Goal: Task Accomplishment & Management: Complete application form

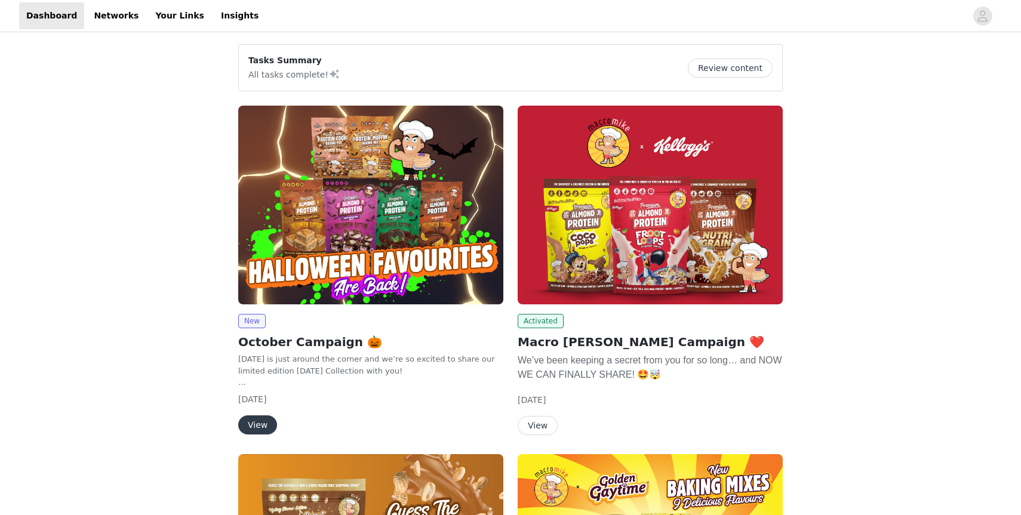
click at [367, 234] on img at bounding box center [370, 205] width 265 height 199
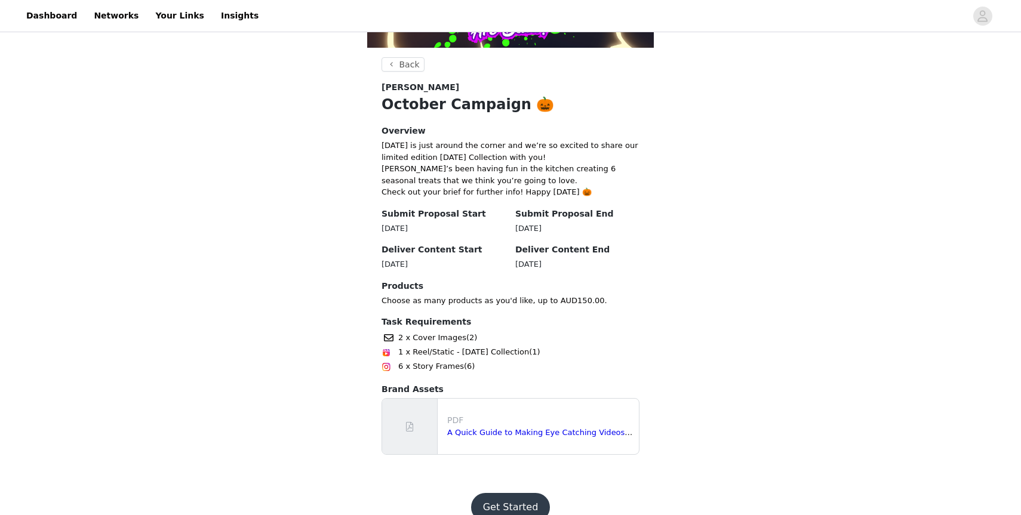
scroll to position [223, 0]
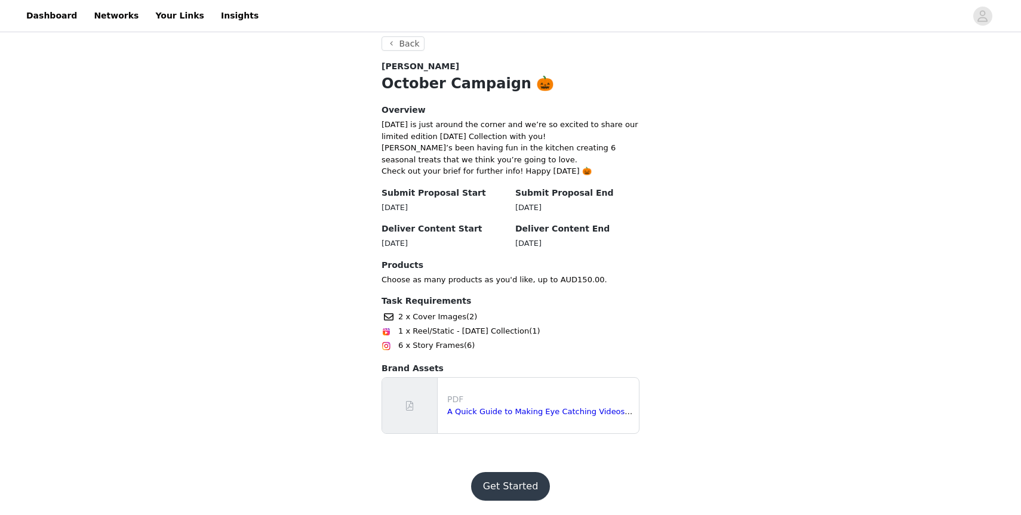
click at [515, 490] on button "Get Started" at bounding box center [510, 486] width 79 height 29
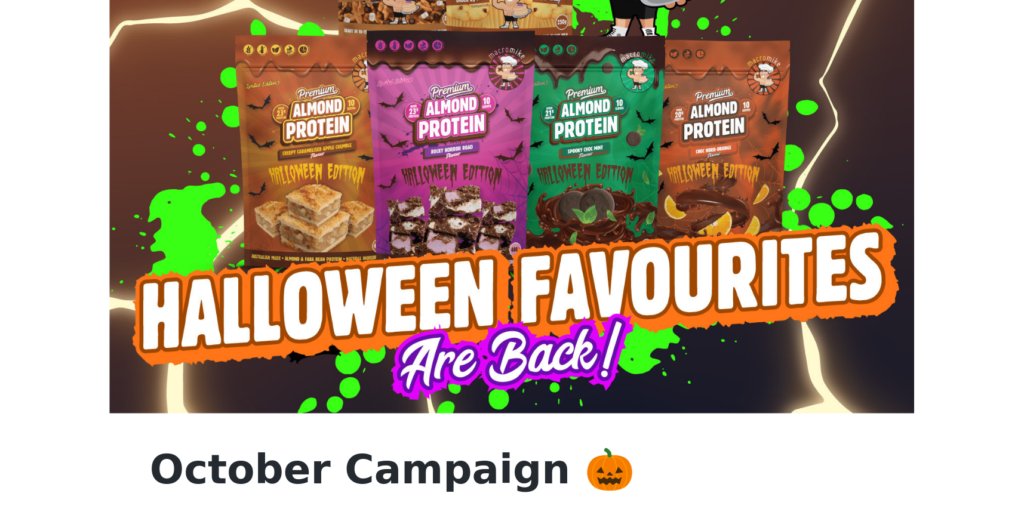
click at [547, 161] on img at bounding box center [510, 142] width 287 height 215
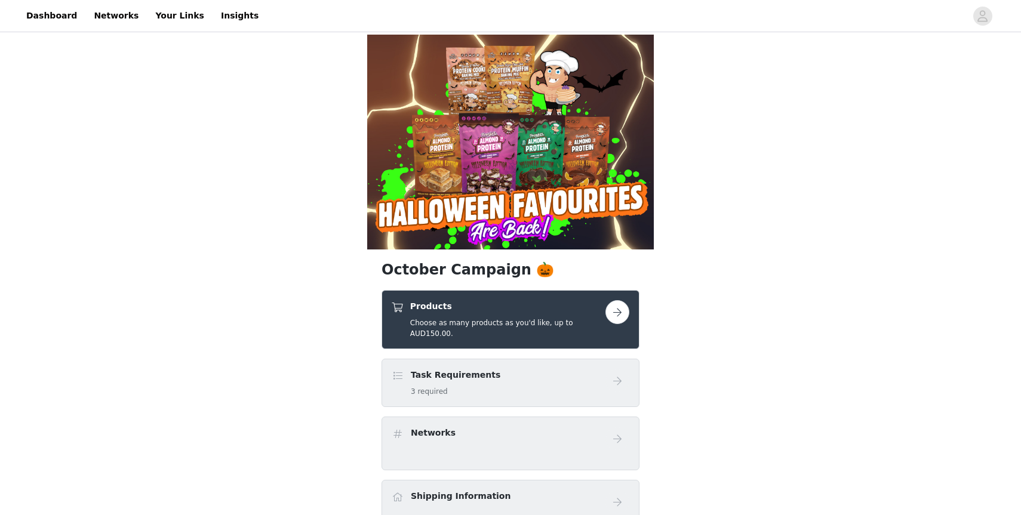
click at [618, 308] on button "button" at bounding box center [617, 312] width 24 height 24
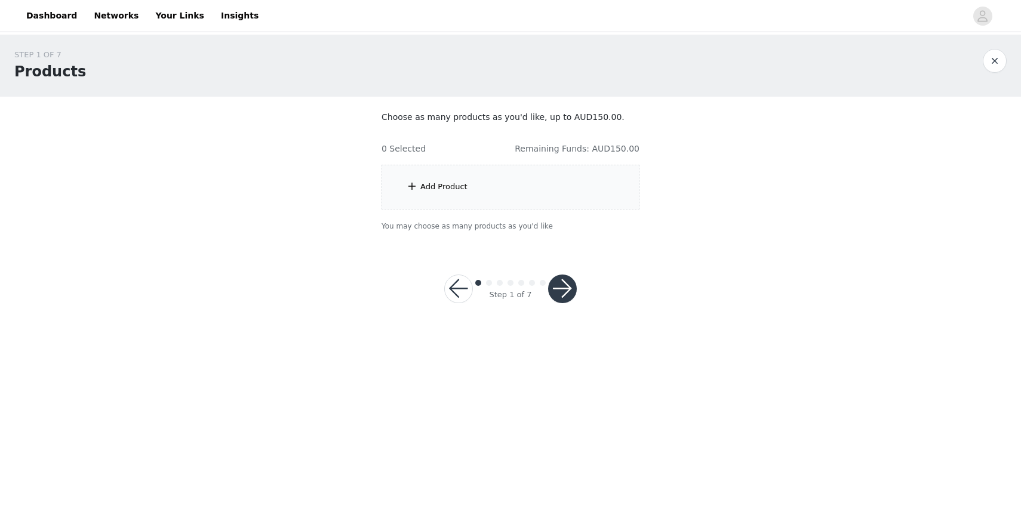
click at [445, 183] on div "Add Product" at bounding box center [443, 187] width 47 height 12
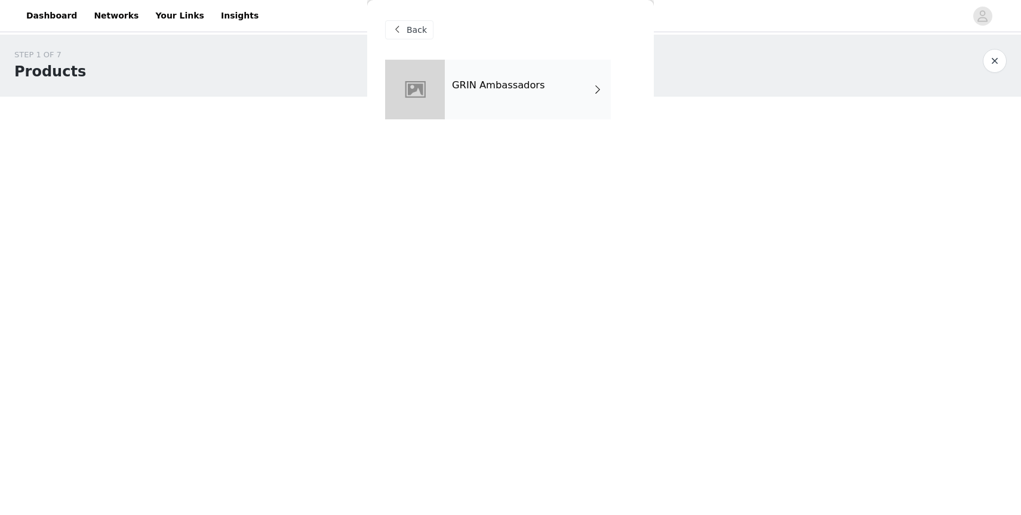
click at [504, 99] on div "GRIN Ambassadors" at bounding box center [528, 90] width 166 height 60
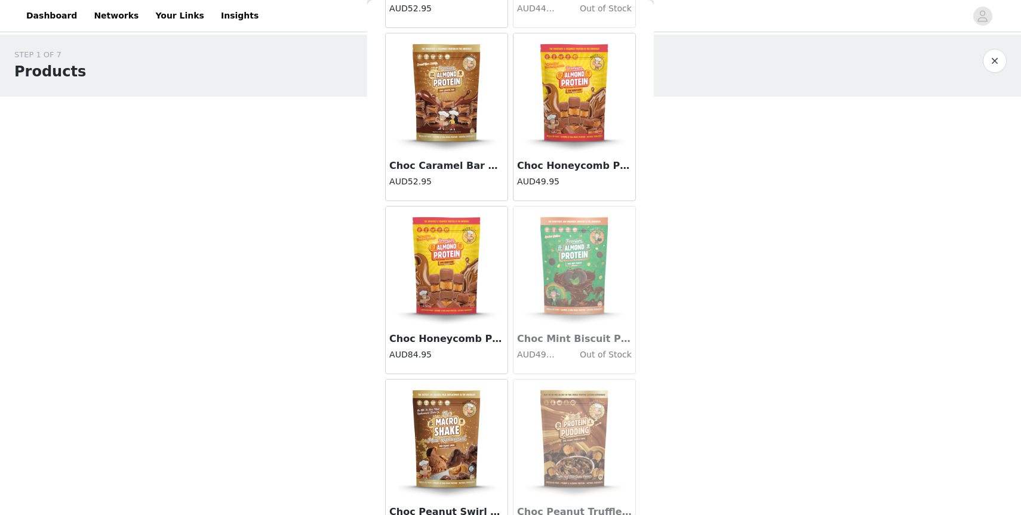
scroll to position [1311, 0]
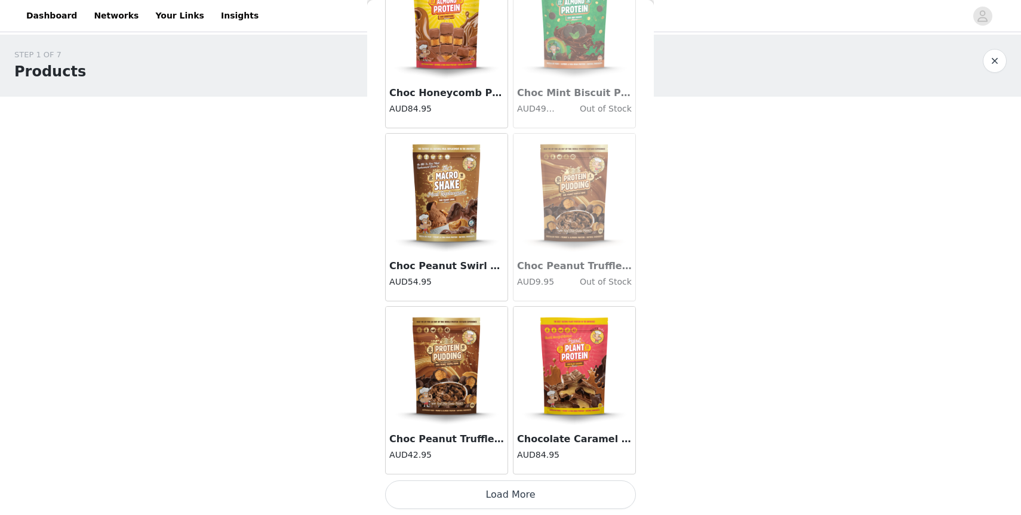
click at [514, 487] on button "Load More" at bounding box center [510, 494] width 251 height 29
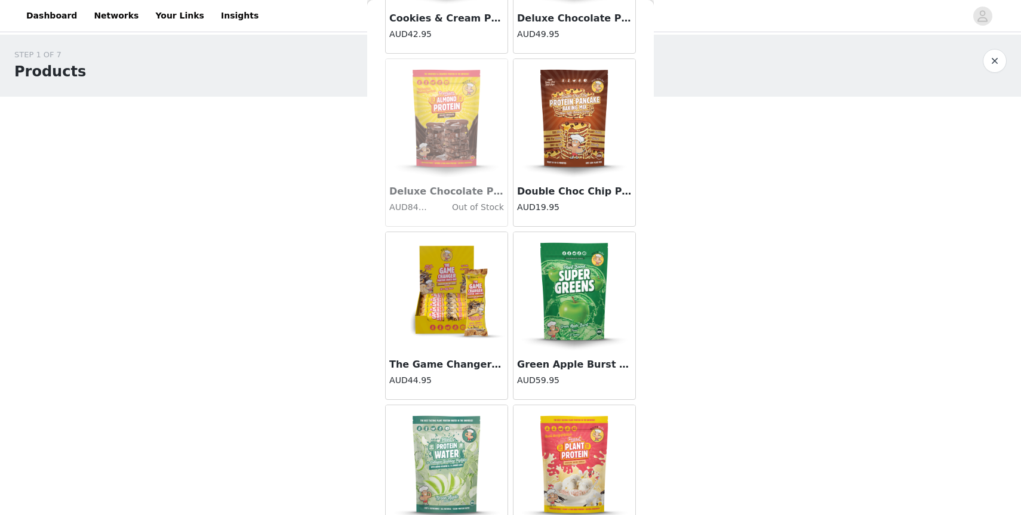
scroll to position [3042, 0]
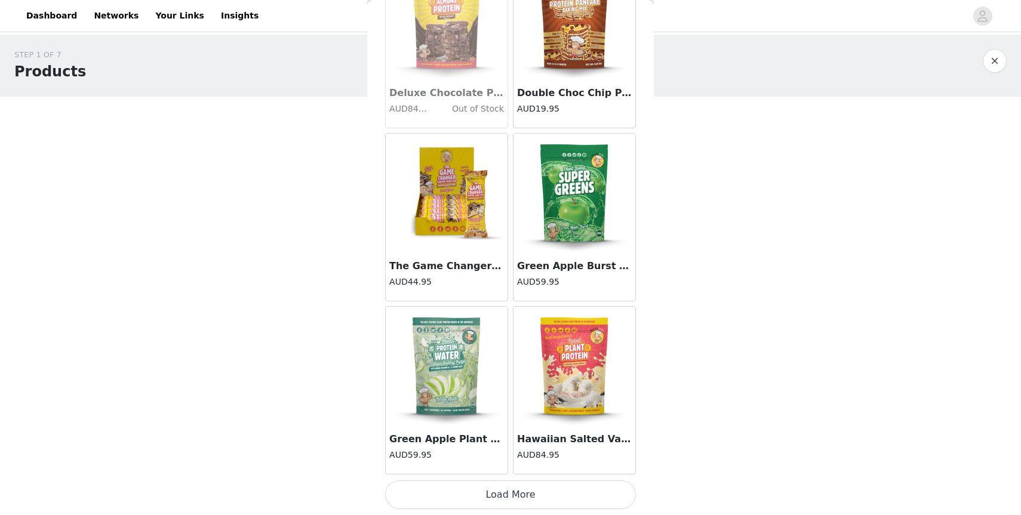
click at [516, 507] on button "Load More" at bounding box center [510, 494] width 251 height 29
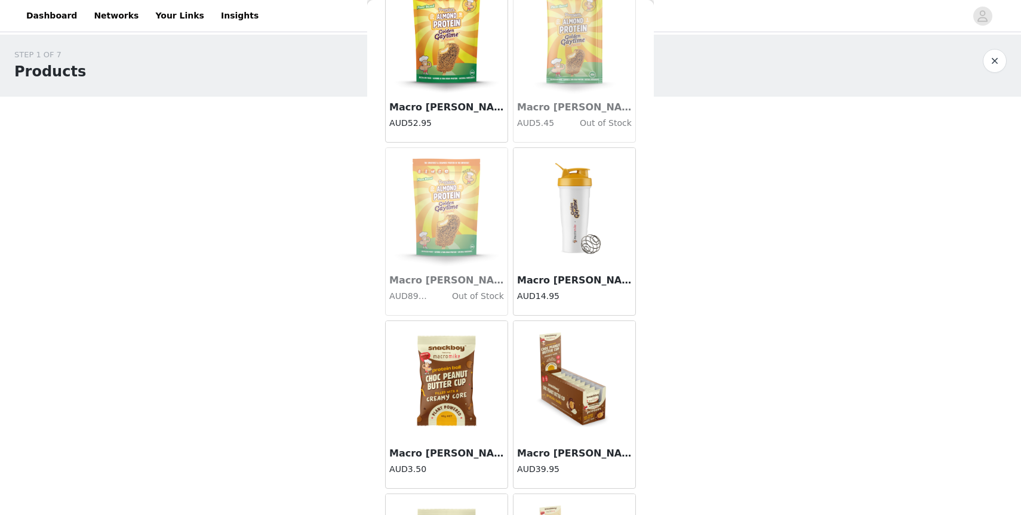
scroll to position [4773, 0]
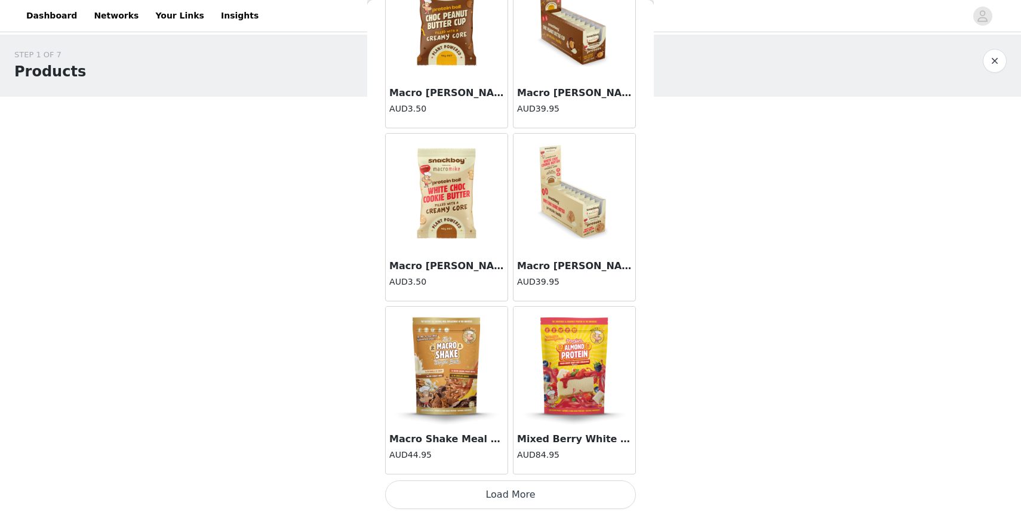
click at [521, 494] on button "Load More" at bounding box center [510, 494] width 251 height 29
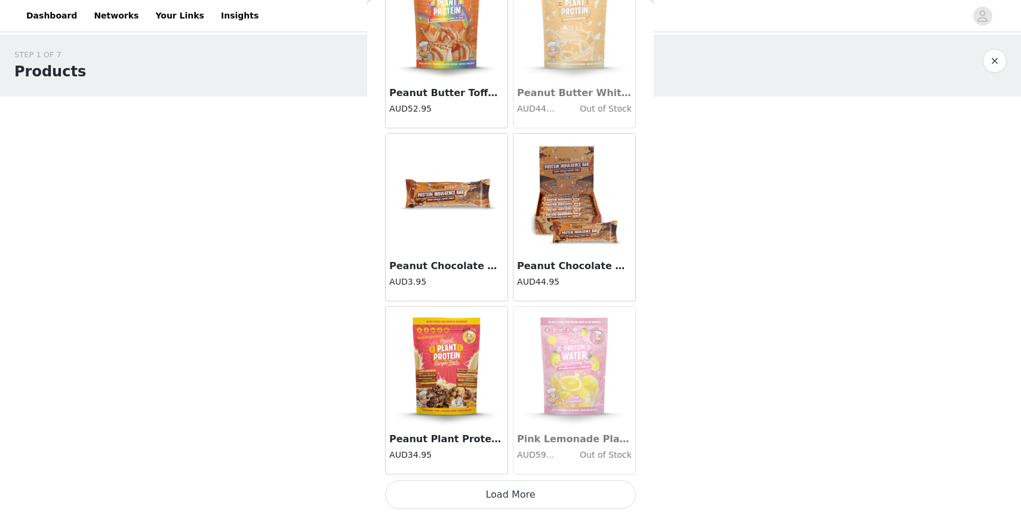
click at [497, 489] on button "Load More" at bounding box center [510, 494] width 251 height 29
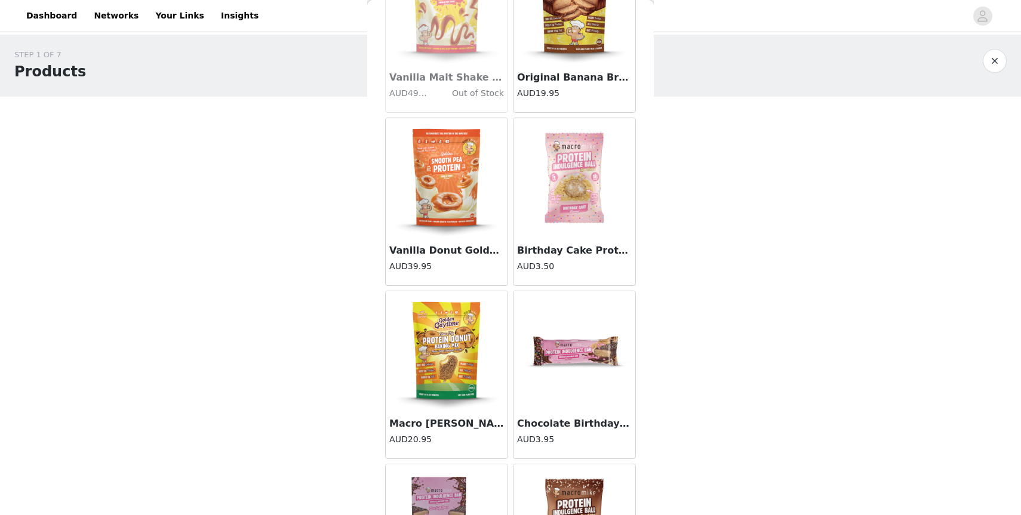
scroll to position [8235, 0]
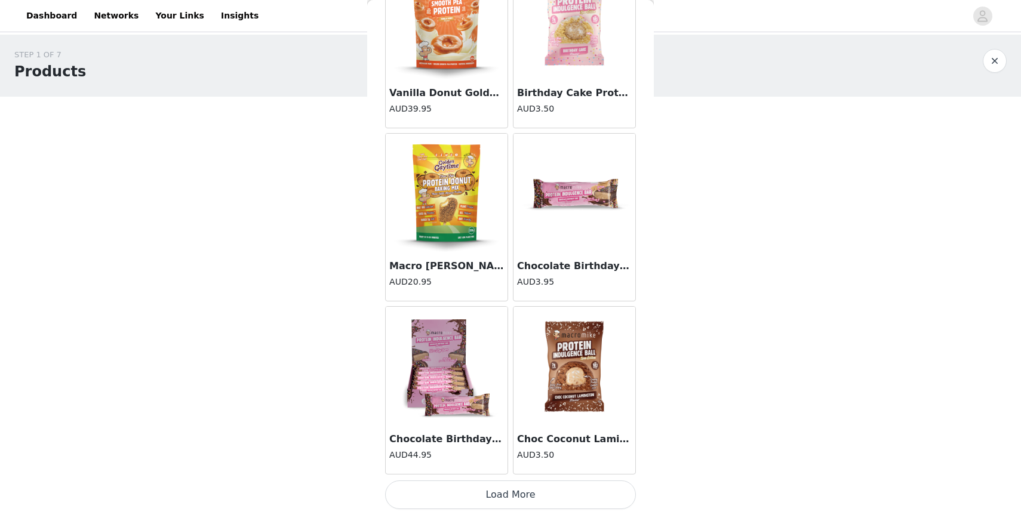
click at [514, 492] on button "Load More" at bounding box center [510, 494] width 251 height 29
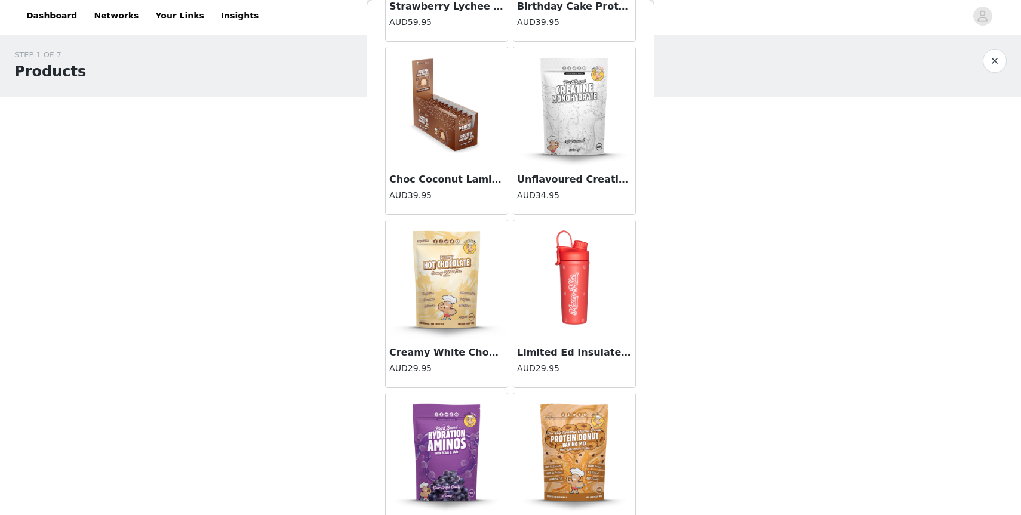
scroll to position [9966, 0]
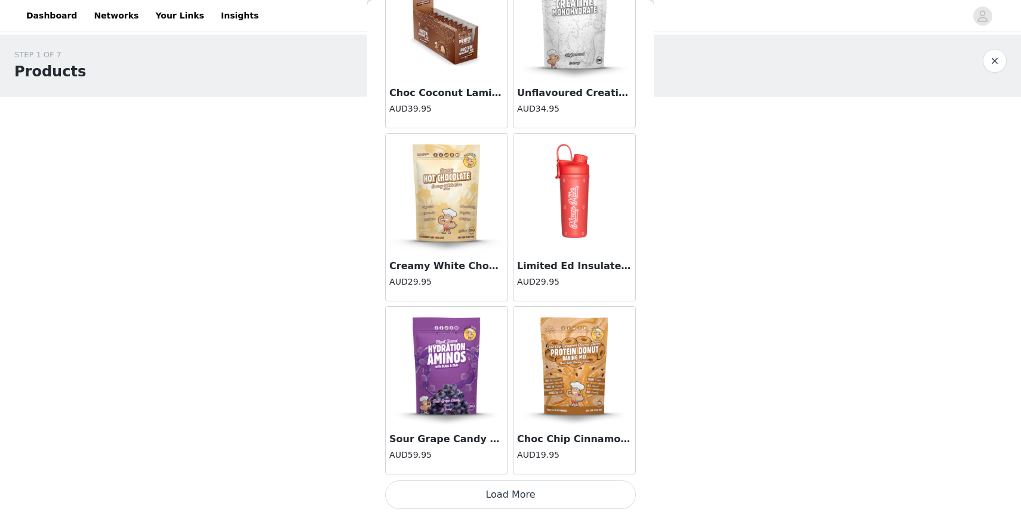
click at [519, 493] on button "Load More" at bounding box center [510, 494] width 251 height 29
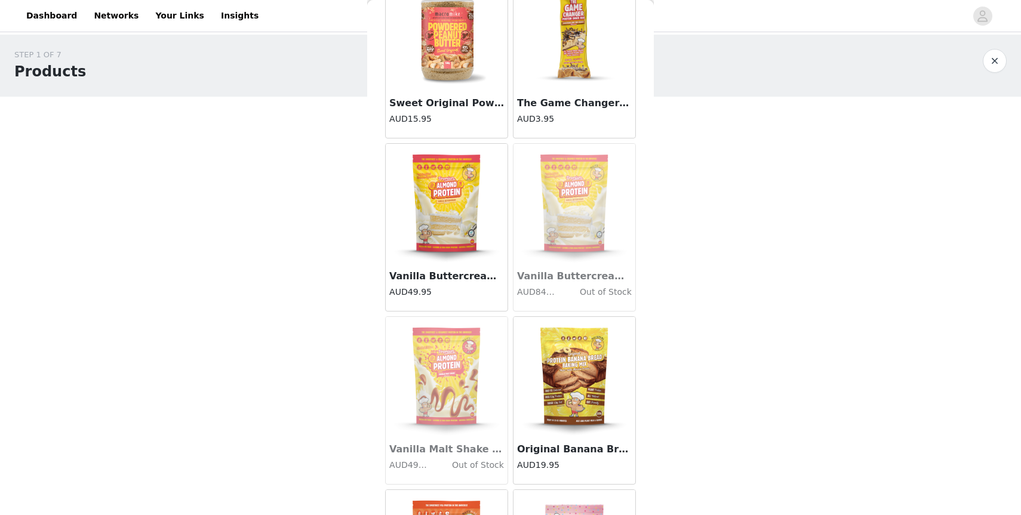
scroll to position [7705, 0]
click at [447, 217] on img at bounding box center [446, 204] width 119 height 119
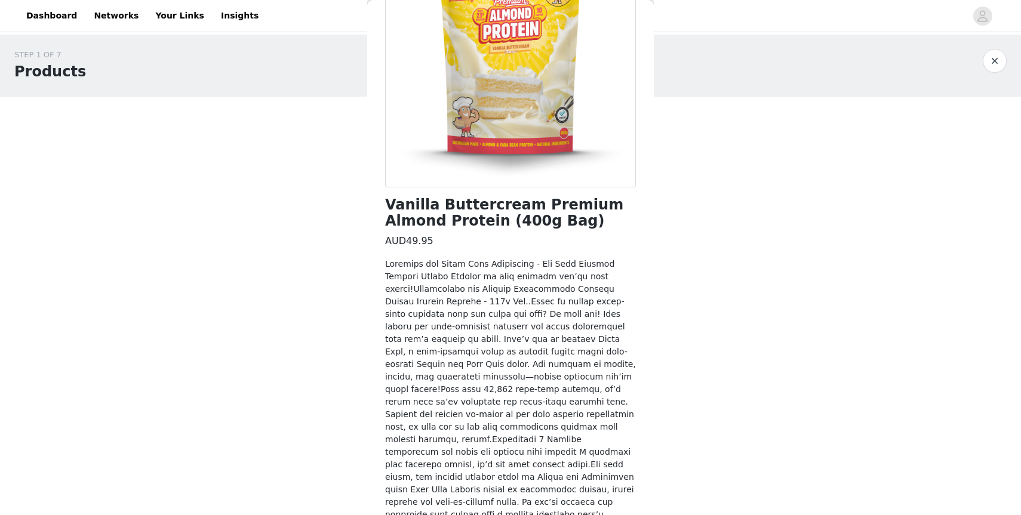
scroll to position [247, 0]
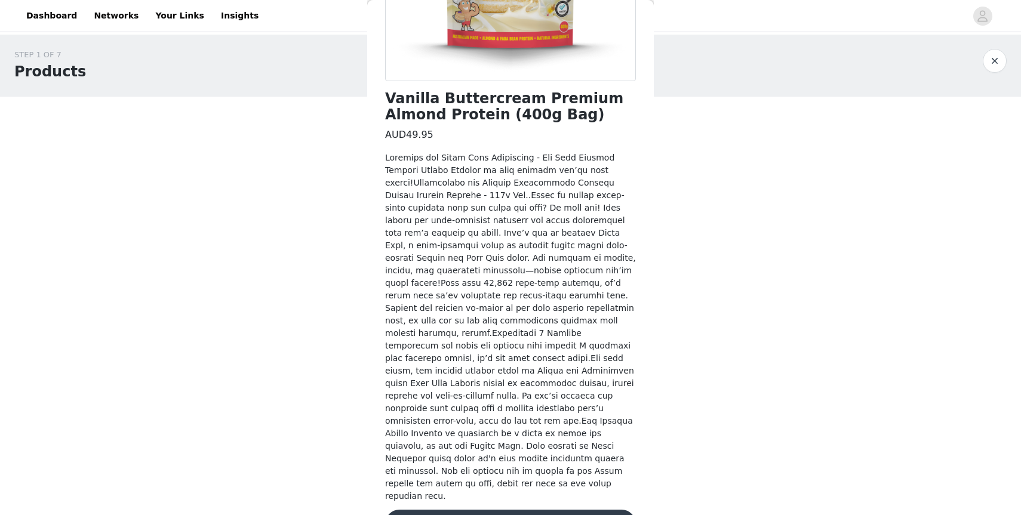
click at [513, 510] on button "Add Product" at bounding box center [510, 524] width 251 height 29
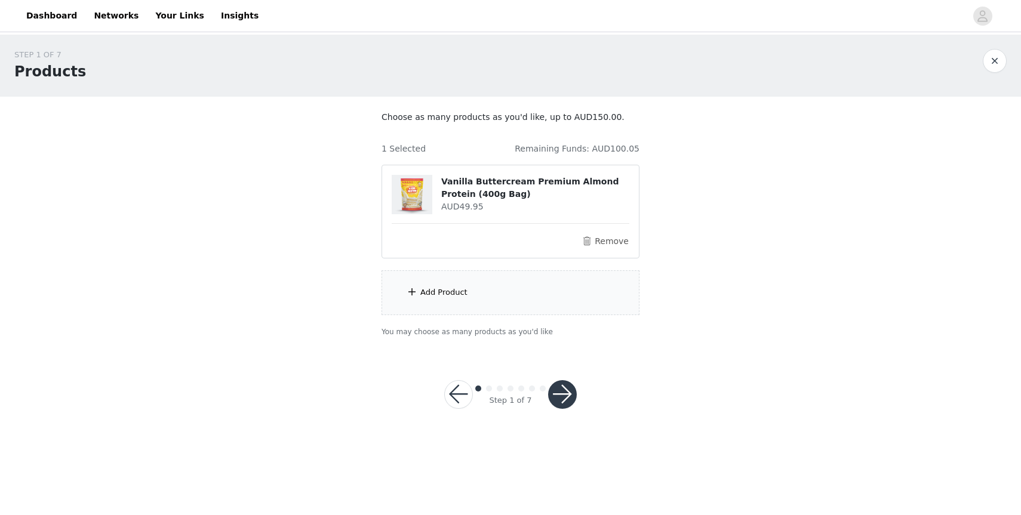
click at [443, 287] on div "Add Product" at bounding box center [443, 293] width 47 height 12
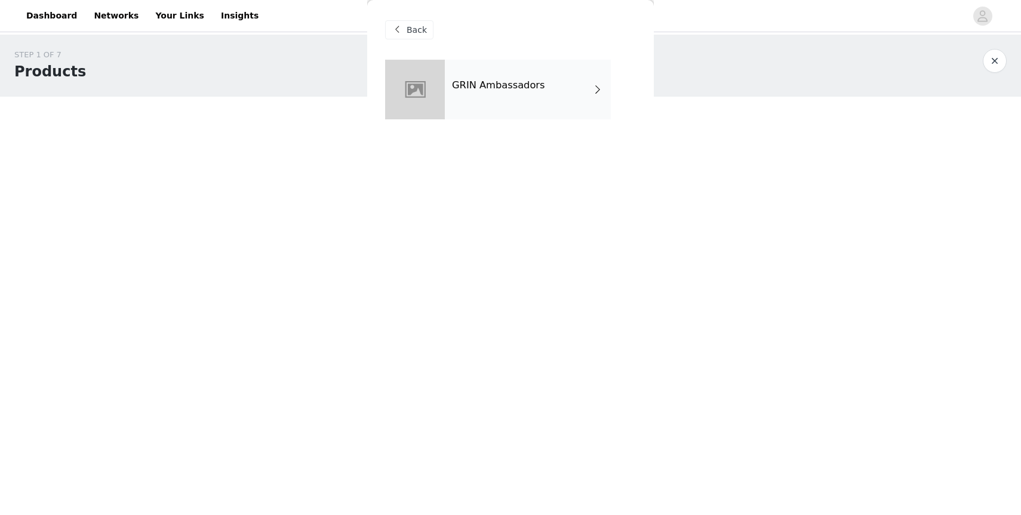
click at [513, 103] on div "GRIN Ambassadors" at bounding box center [528, 90] width 166 height 60
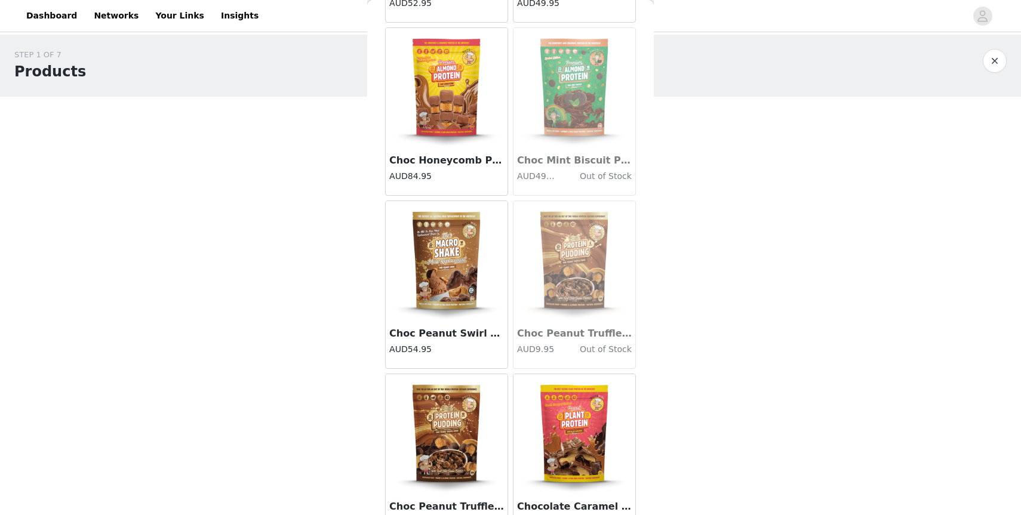
scroll to position [1311, 0]
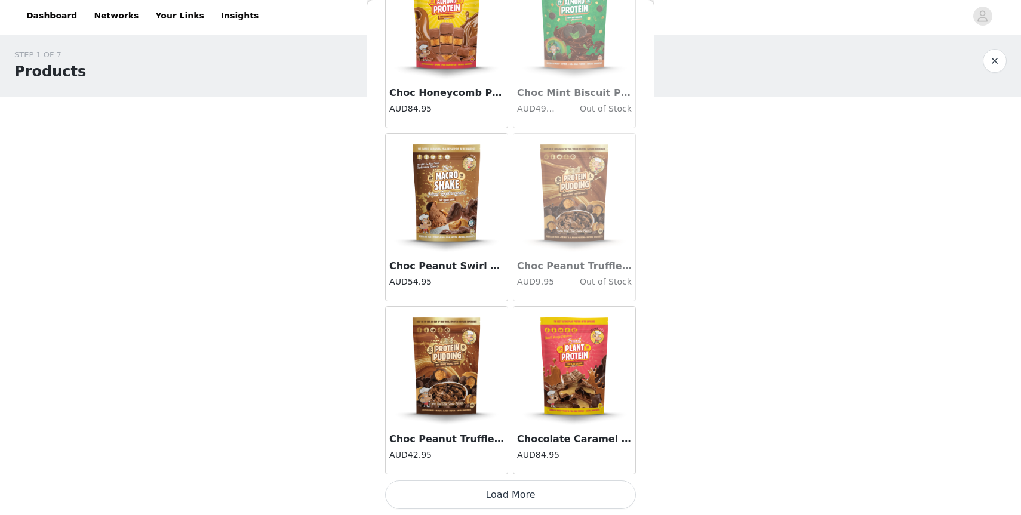
click at [520, 498] on button "Load More" at bounding box center [510, 494] width 251 height 29
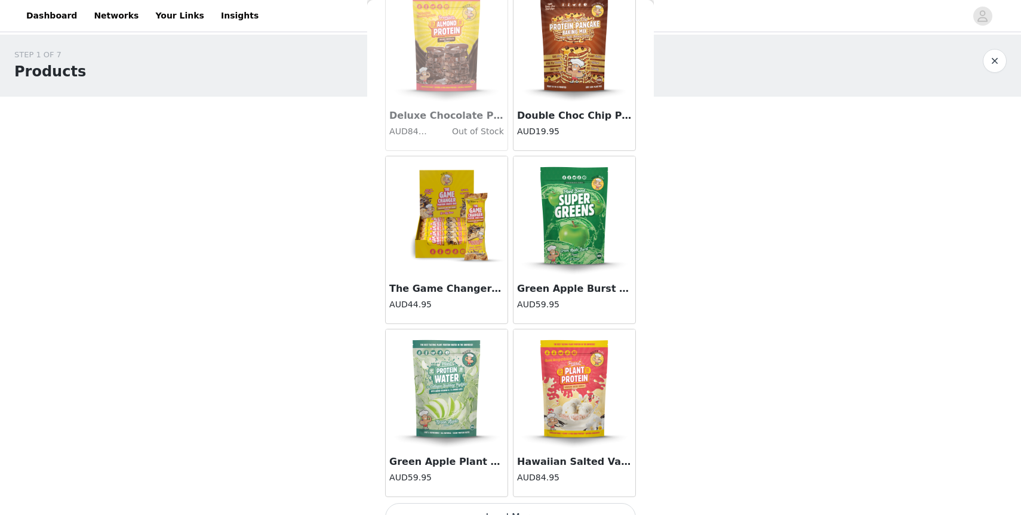
scroll to position [3042, 0]
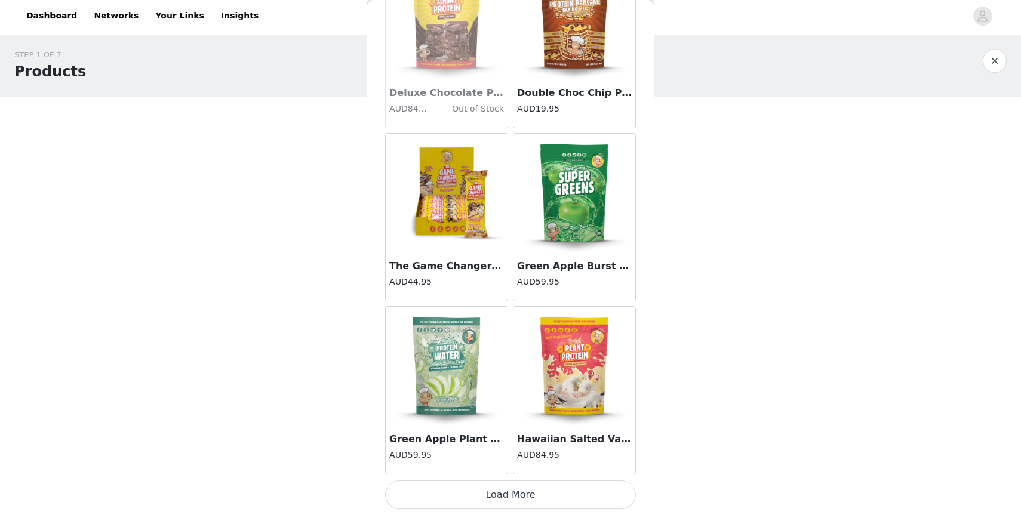
click at [537, 497] on button "Load More" at bounding box center [510, 494] width 251 height 29
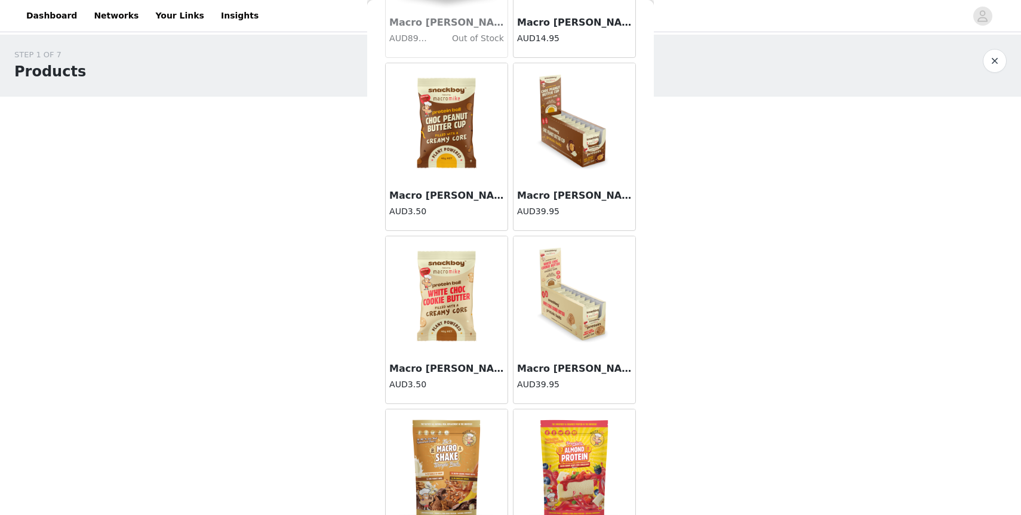
scroll to position [4773, 0]
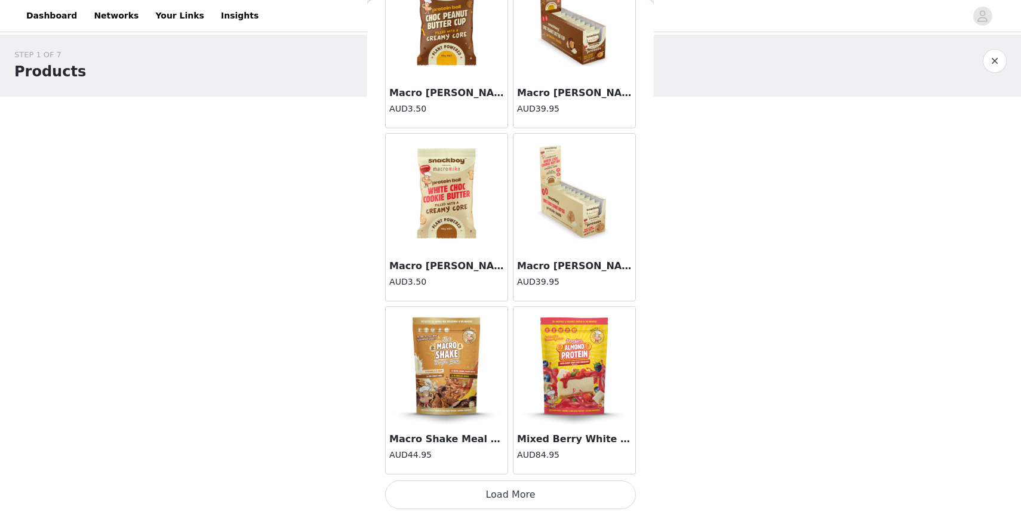
click at [529, 497] on button "Load More" at bounding box center [510, 494] width 251 height 29
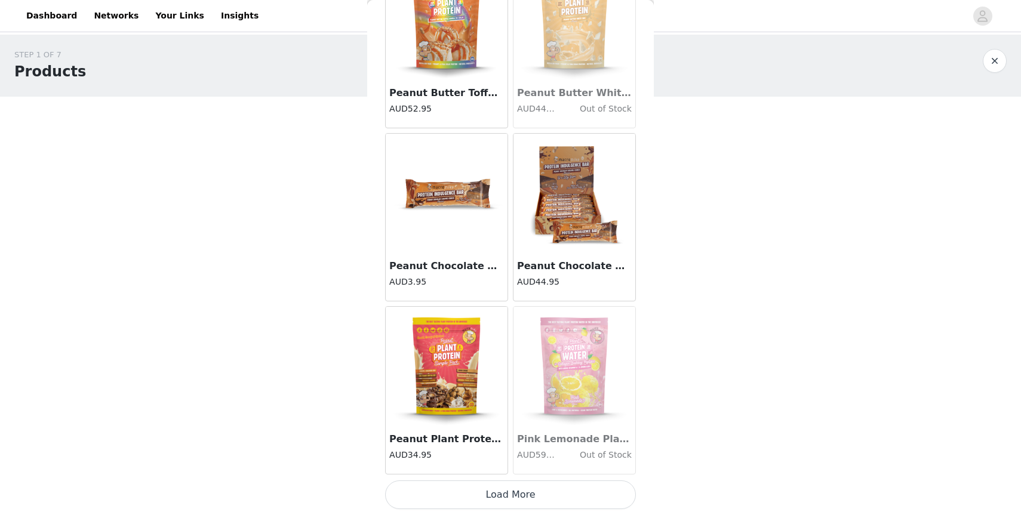
scroll to position [6504, 0]
click at [522, 488] on button "Load More" at bounding box center [510, 495] width 251 height 29
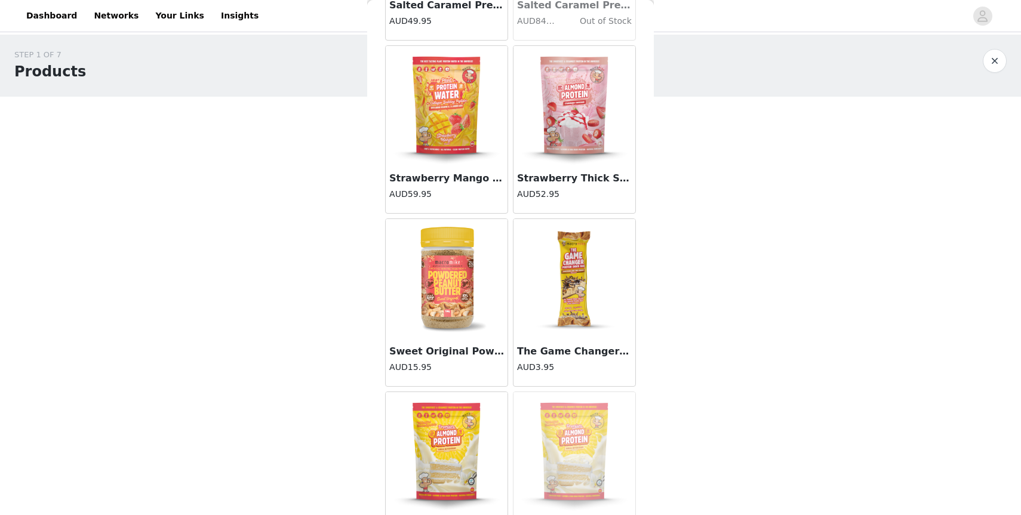
scroll to position [7460, 0]
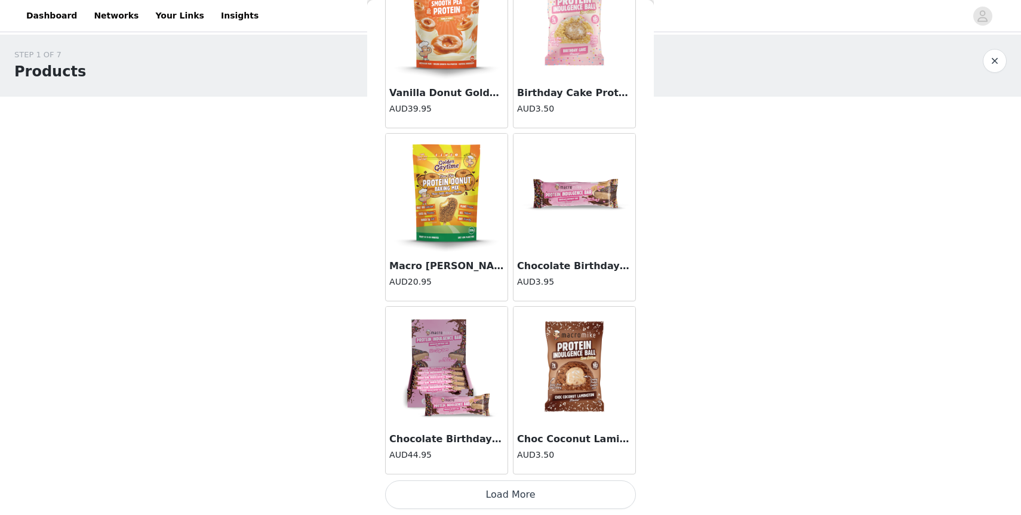
click at [523, 494] on button "Load More" at bounding box center [510, 494] width 251 height 29
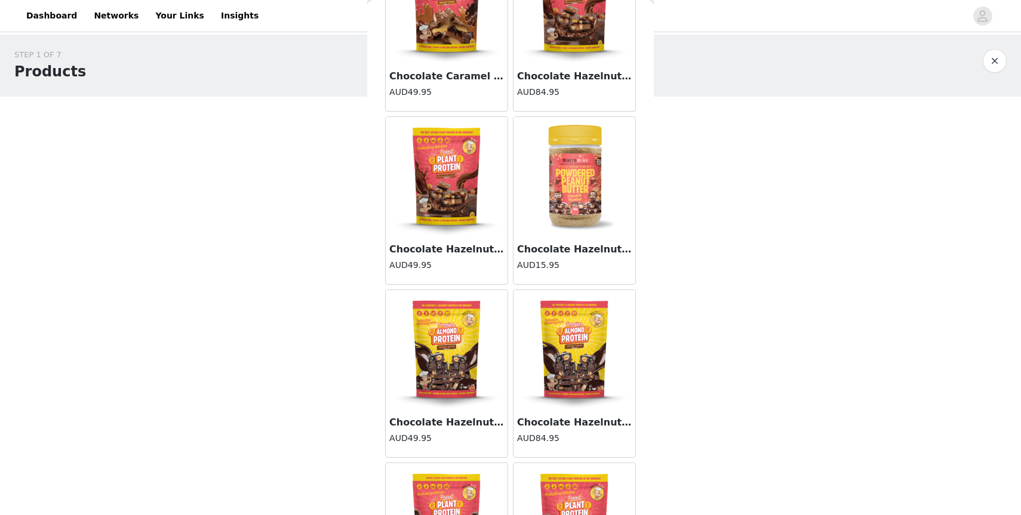
scroll to position [1861, 0]
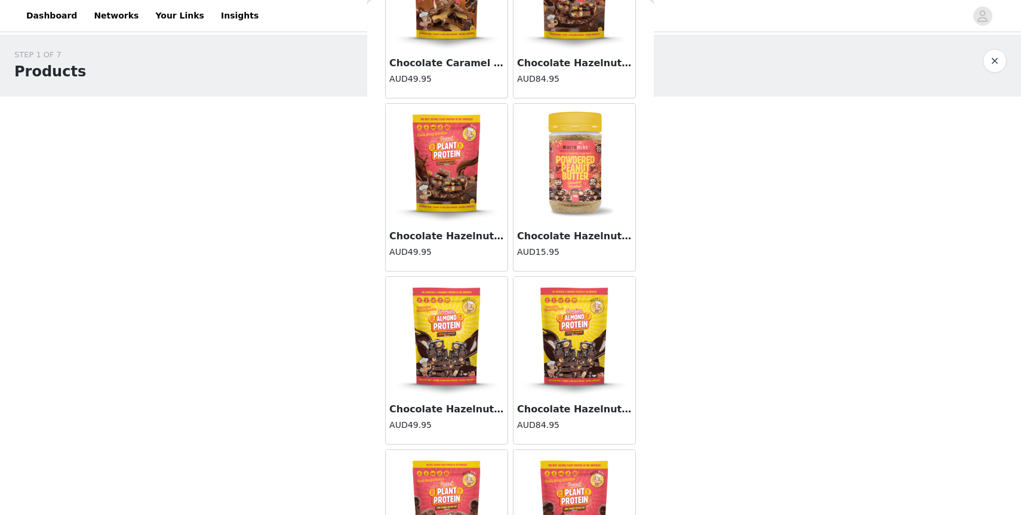
click at [595, 159] on img at bounding box center [574, 163] width 119 height 119
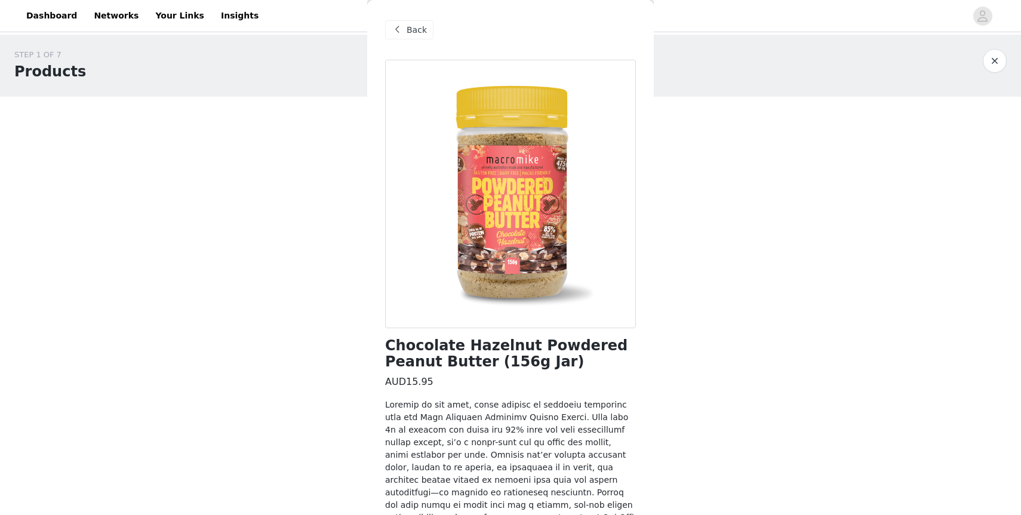
scroll to position [172, 0]
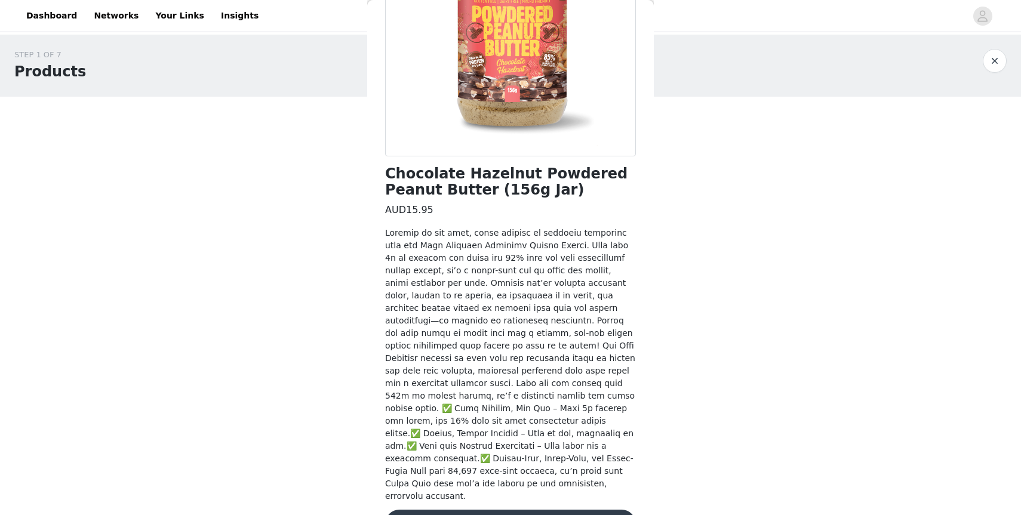
click at [507, 510] on button "Add Product" at bounding box center [510, 524] width 251 height 29
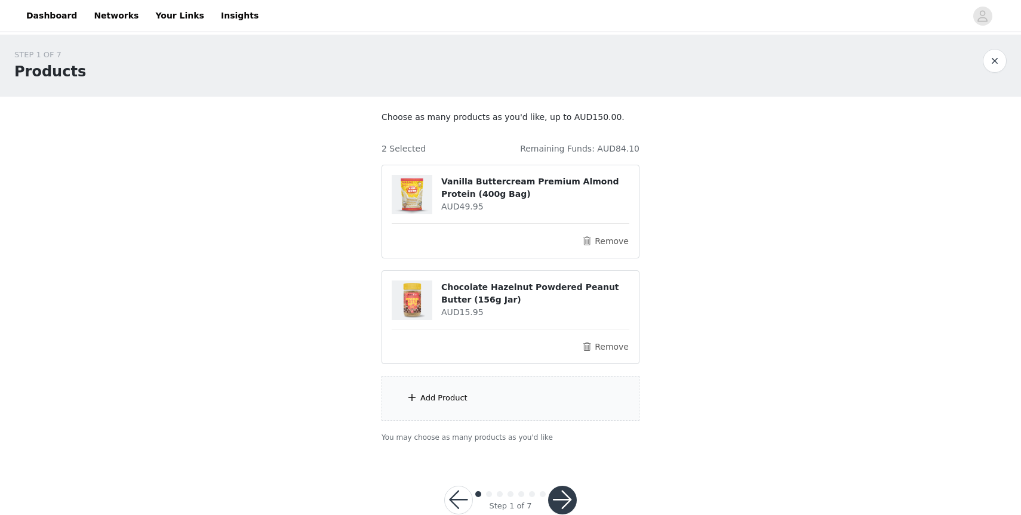
click at [464, 401] on div "Add Product" at bounding box center [443, 398] width 47 height 12
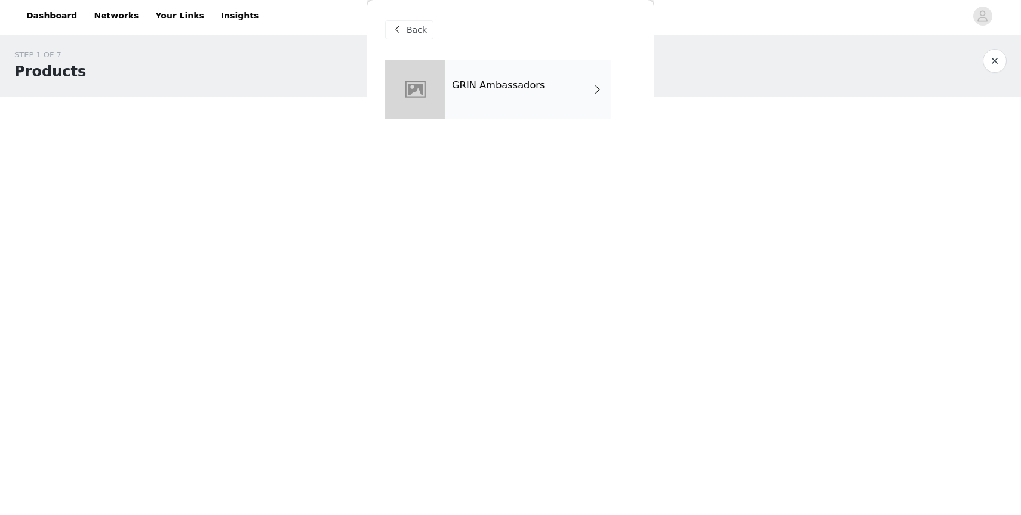
click at [499, 91] on div "GRIN Ambassadors" at bounding box center [528, 90] width 166 height 60
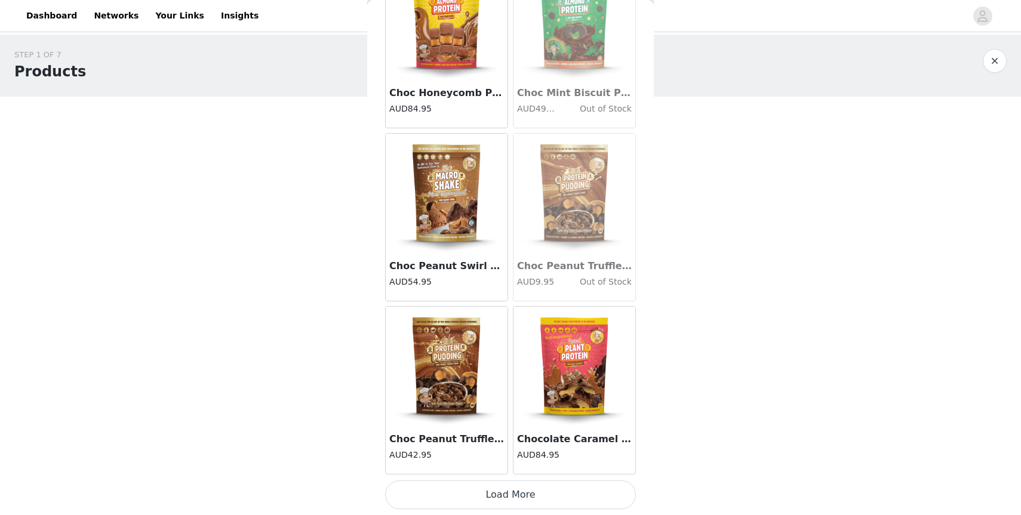
scroll to position [28, 0]
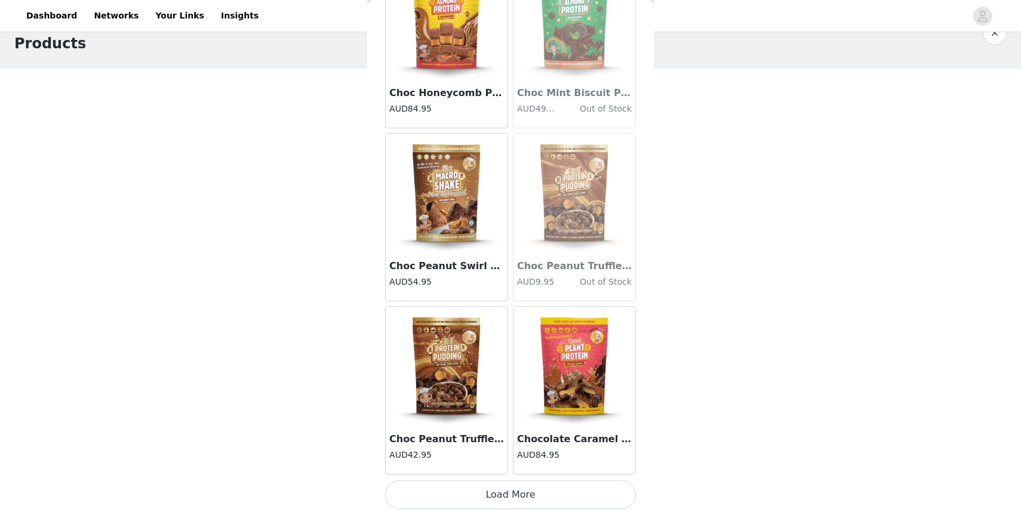
click at [522, 486] on button "Load More" at bounding box center [510, 494] width 251 height 29
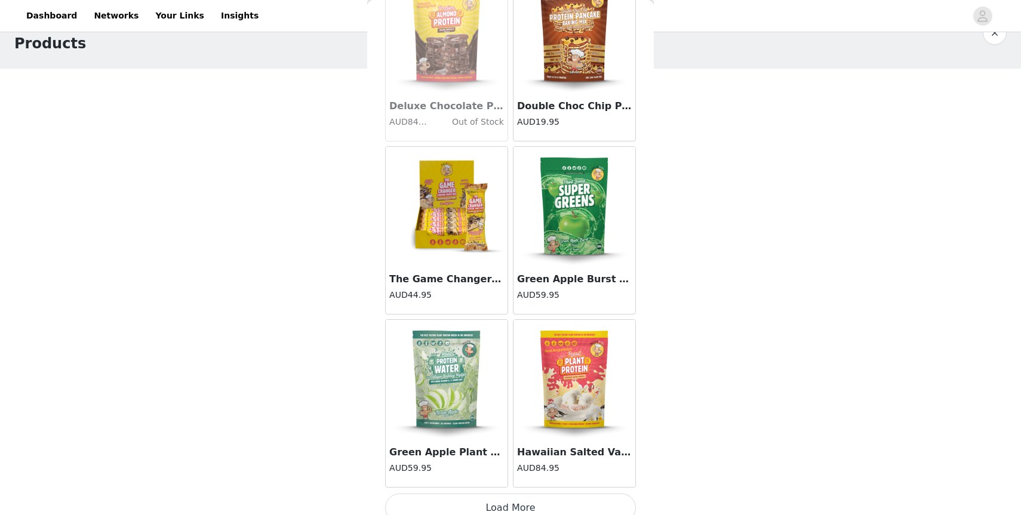
scroll to position [3042, 0]
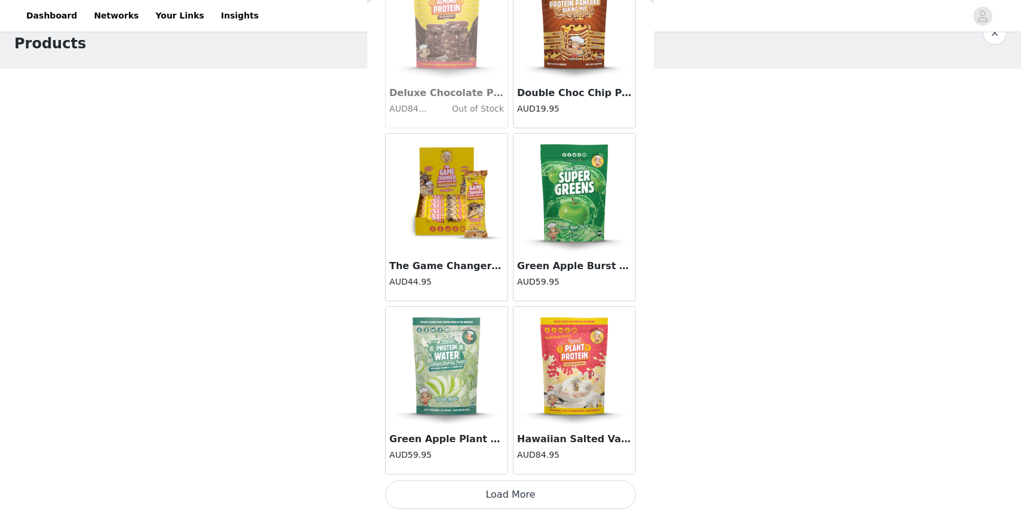
click at [525, 497] on button "Load More" at bounding box center [510, 494] width 251 height 29
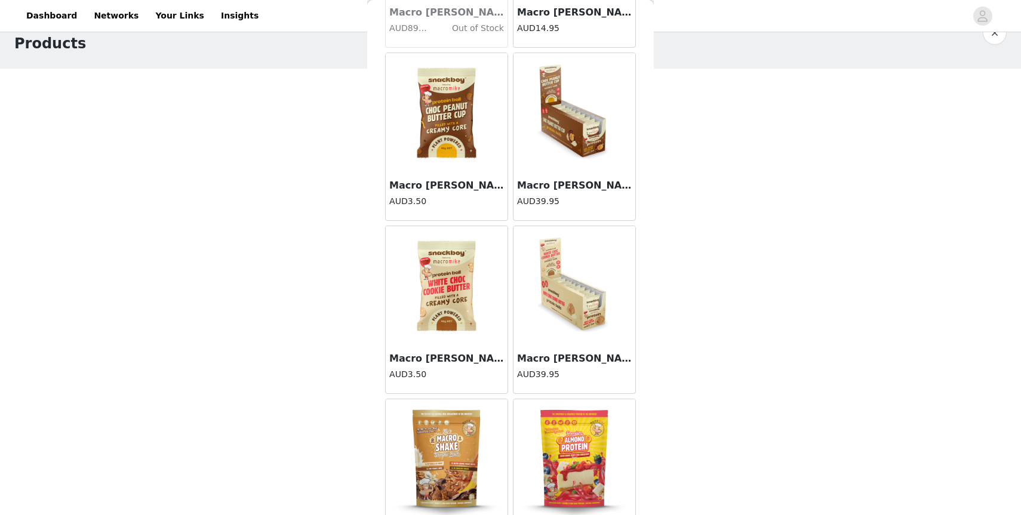
scroll to position [4773, 0]
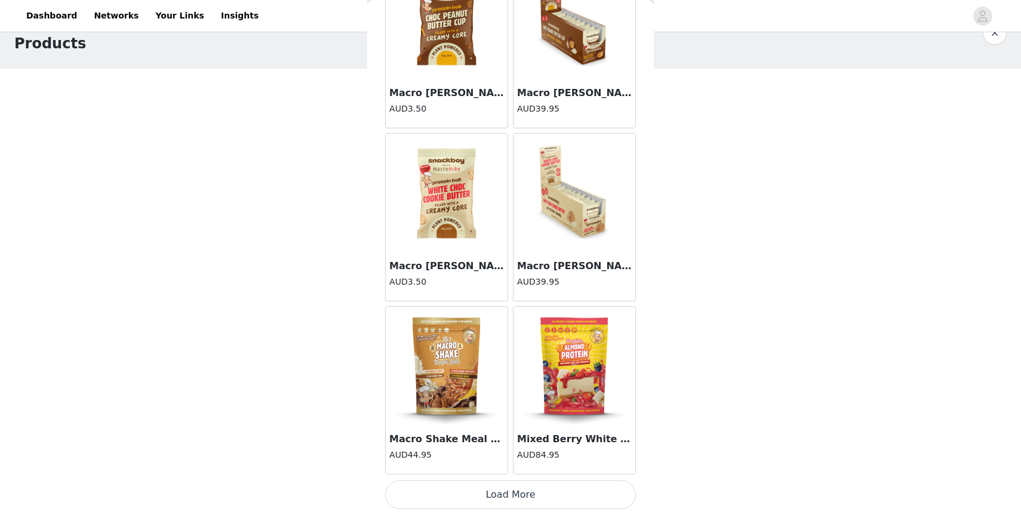
click at [504, 498] on button "Load More" at bounding box center [510, 494] width 251 height 29
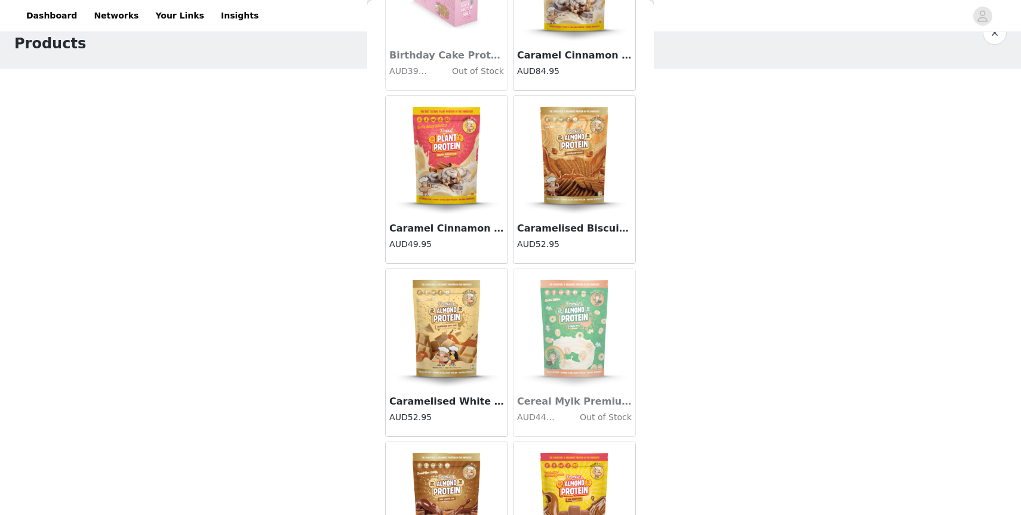
scroll to position [652, 0]
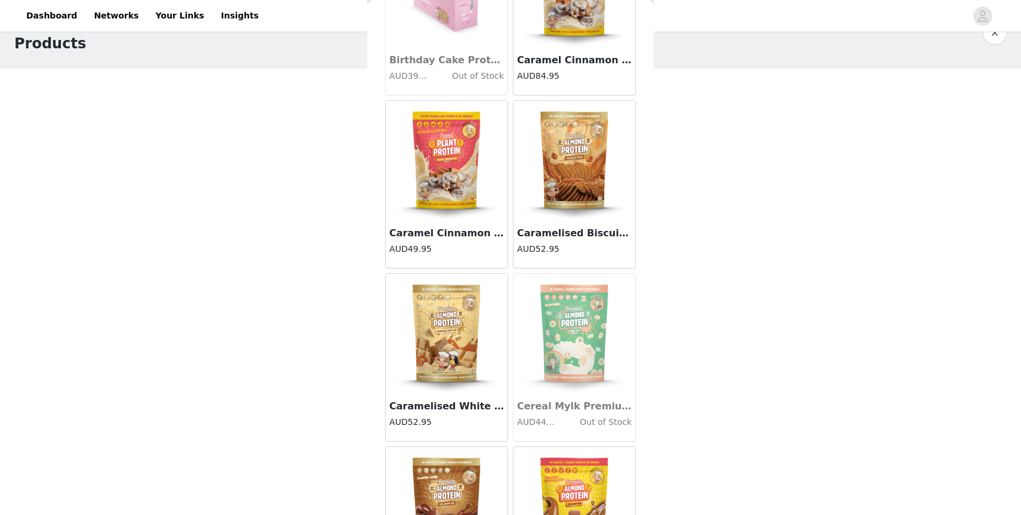
click at [455, 325] on img at bounding box center [446, 333] width 119 height 119
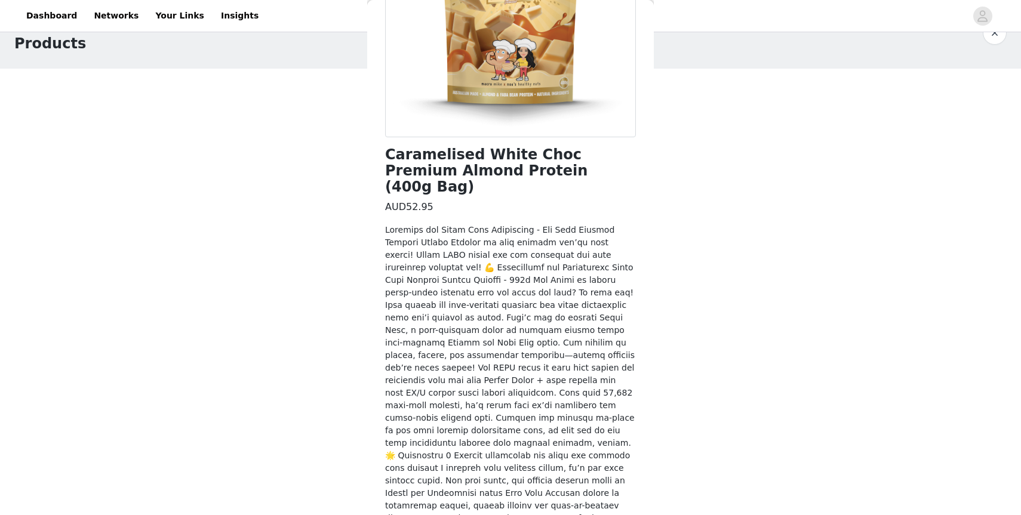
scroll to position [285, 0]
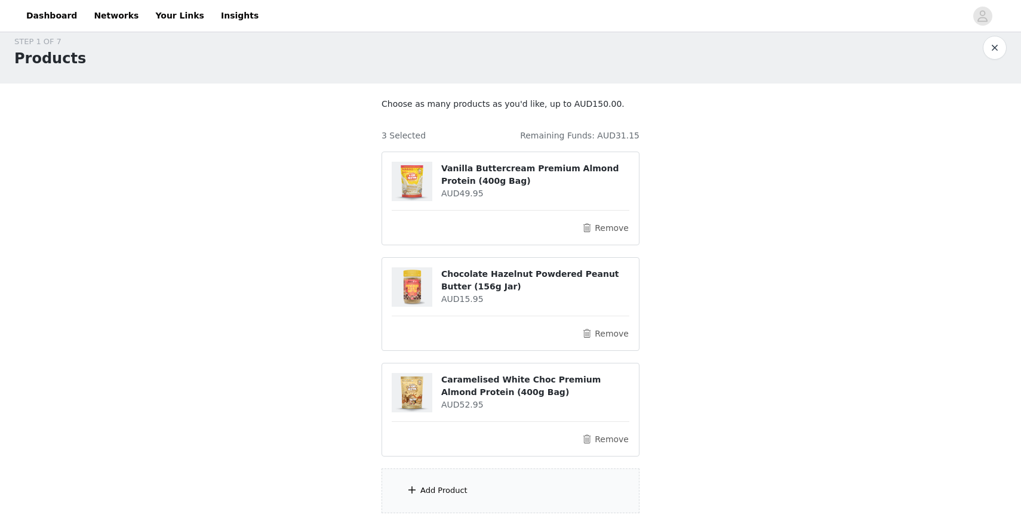
scroll to position [134, 0]
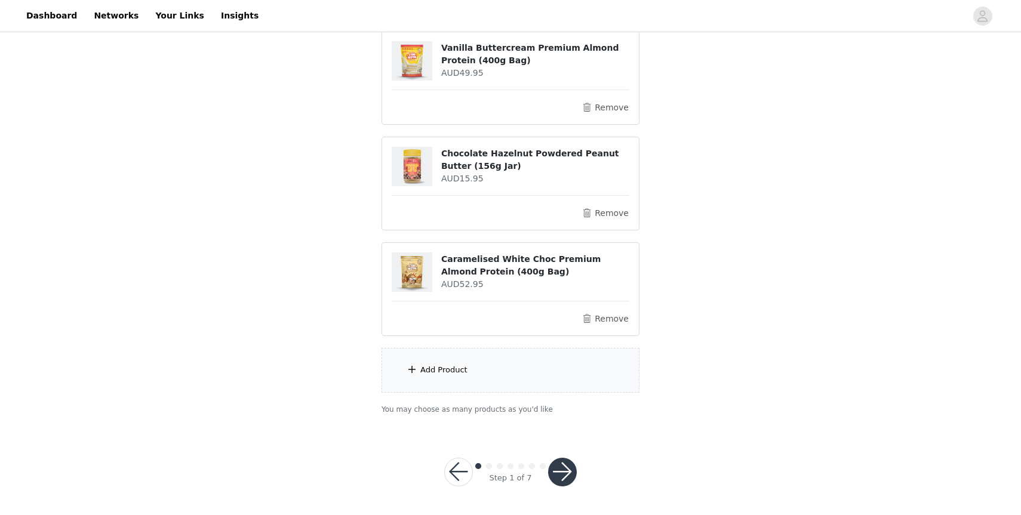
click at [457, 367] on div "Add Product" at bounding box center [443, 370] width 47 height 12
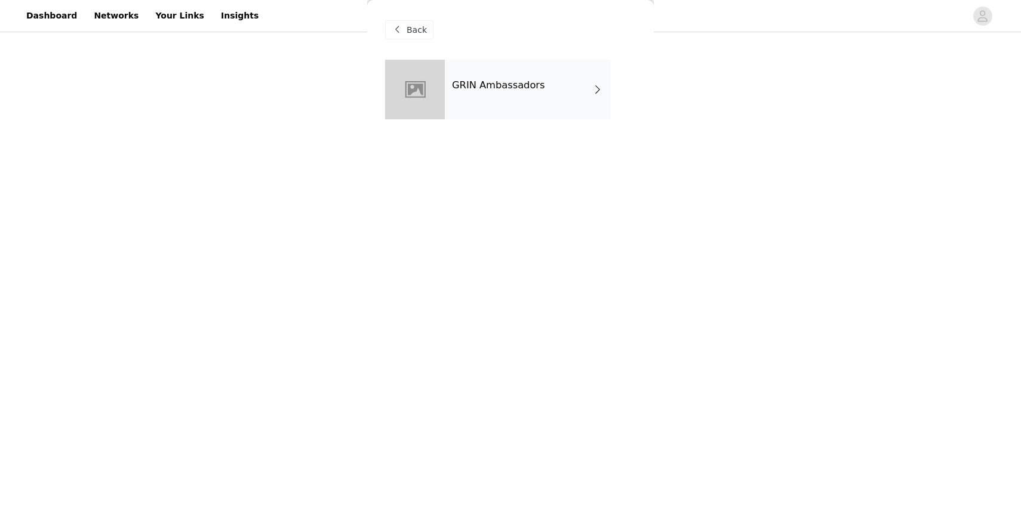
click at [483, 94] on div "GRIN Ambassadors" at bounding box center [528, 90] width 166 height 60
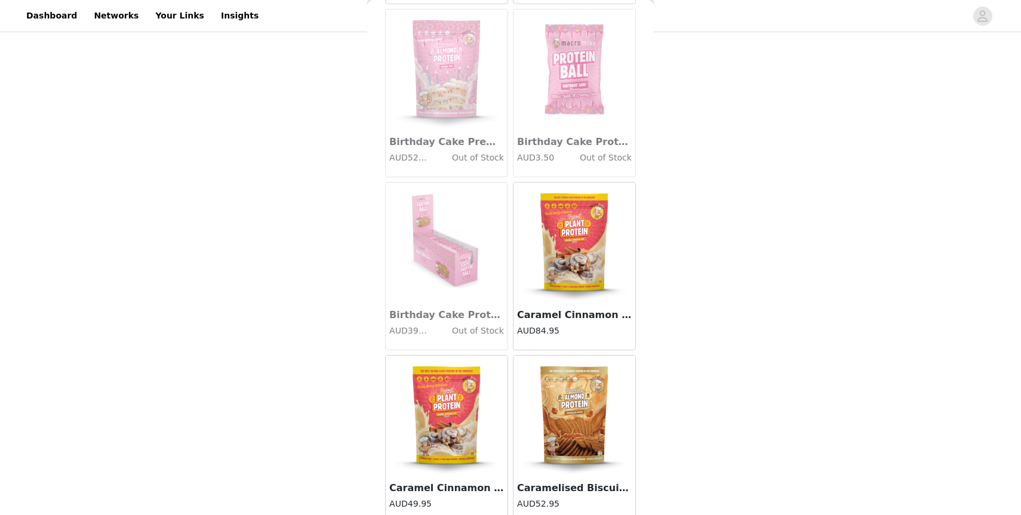
scroll to position [408, 0]
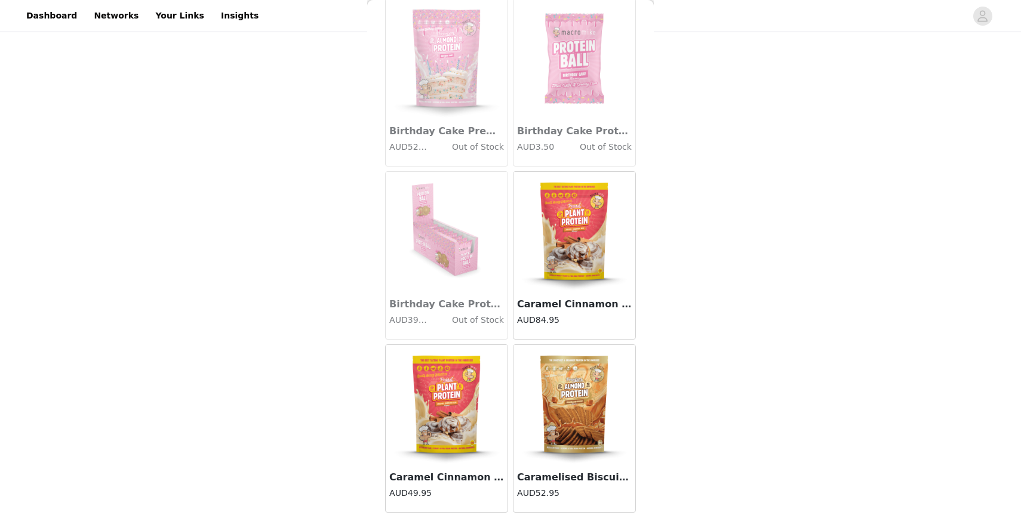
click at [577, 412] on img at bounding box center [574, 404] width 119 height 119
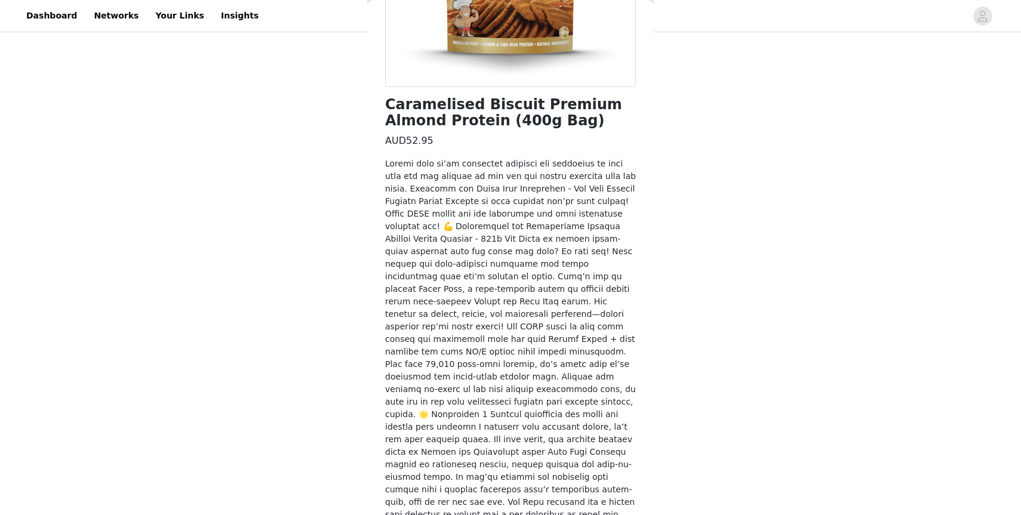
scroll to position [310, 0]
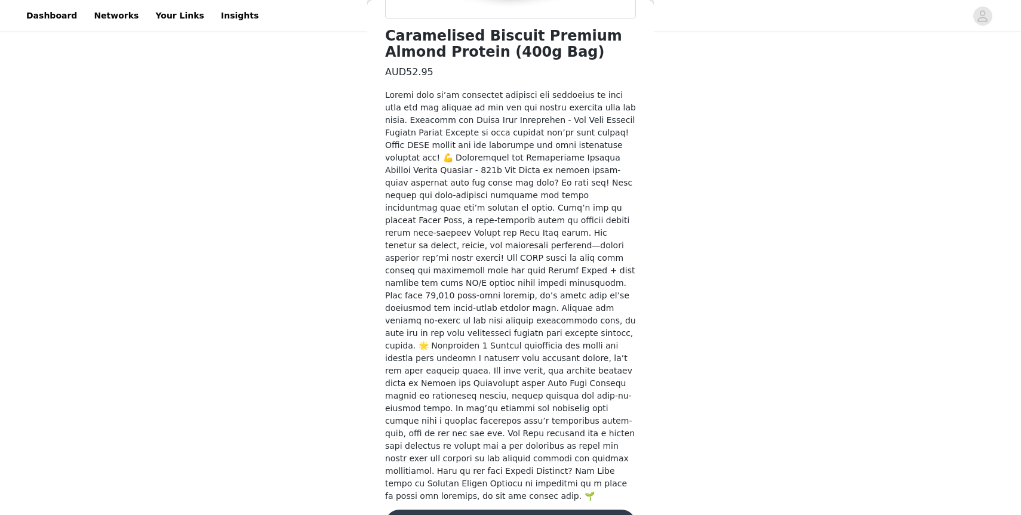
click at [502, 510] on button "Add Product" at bounding box center [510, 524] width 251 height 29
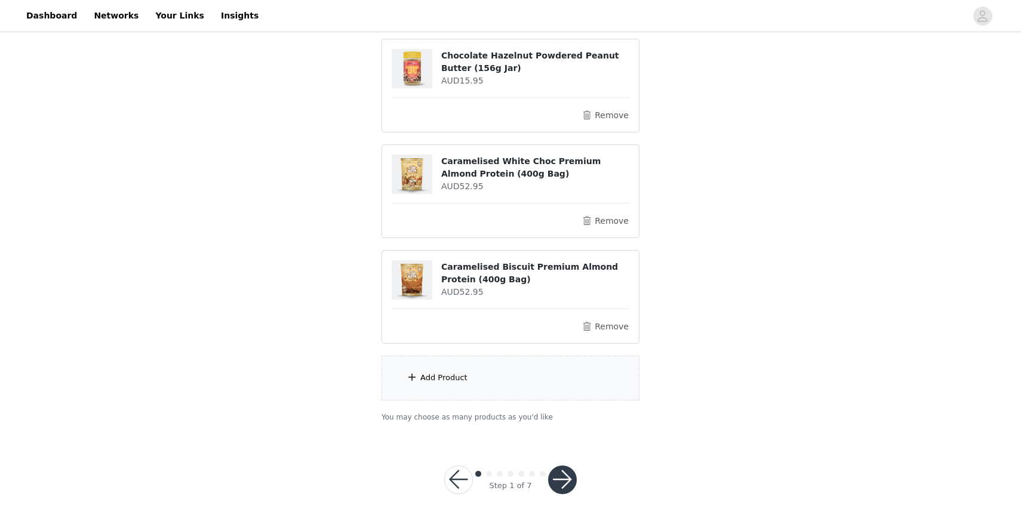
scroll to position [239, 0]
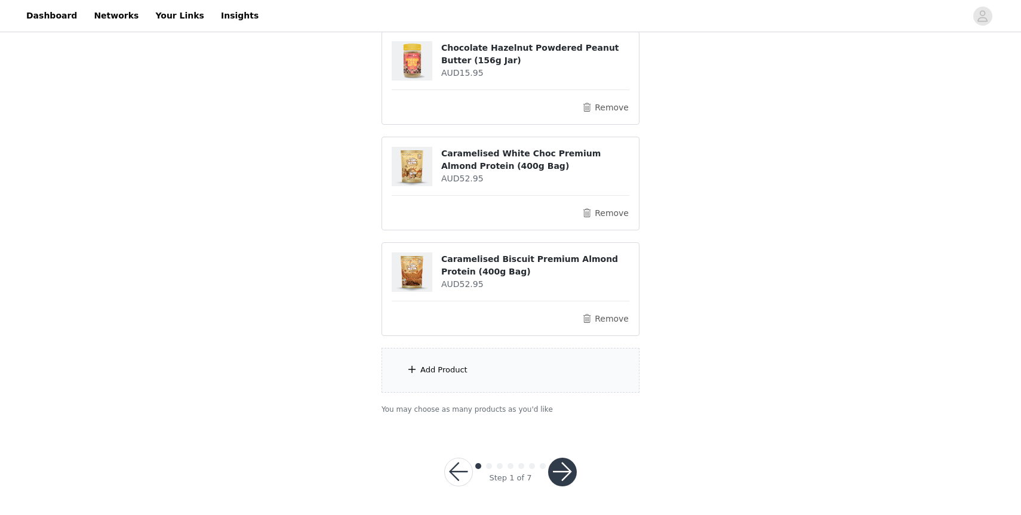
click at [564, 469] on button "button" at bounding box center [562, 472] width 29 height 29
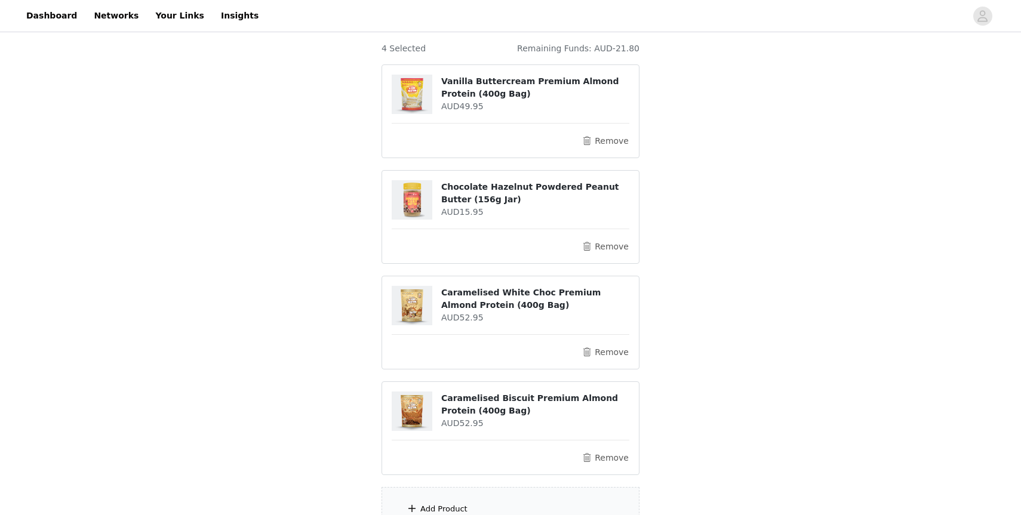
scroll to position [284, 0]
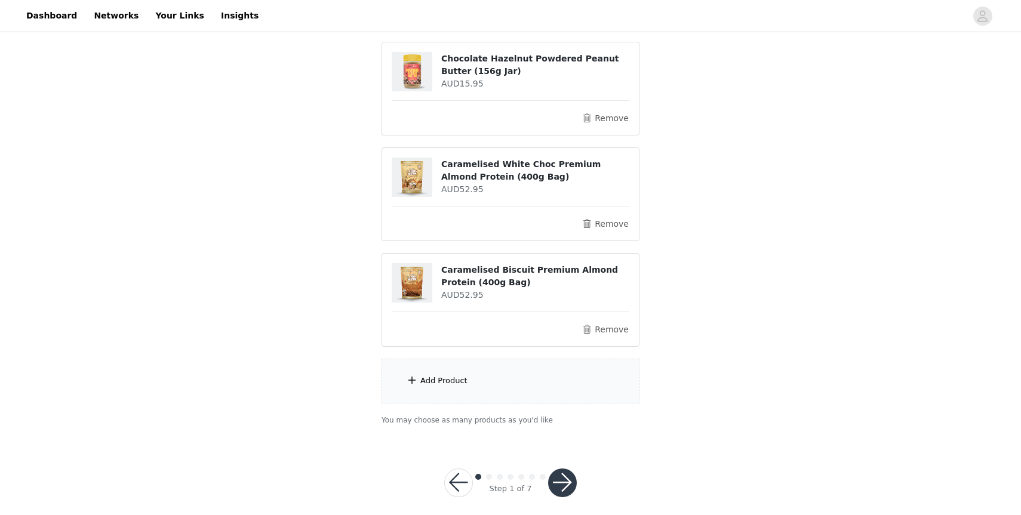
click at [559, 469] on button "button" at bounding box center [562, 483] width 29 height 29
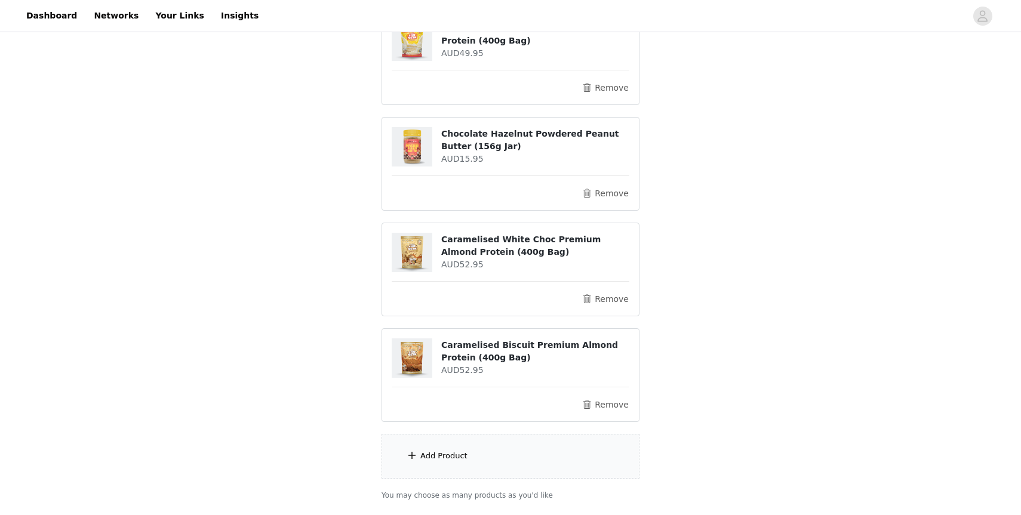
scroll to position [208, 0]
click at [606, 398] on button "Remove" at bounding box center [605, 405] width 48 height 14
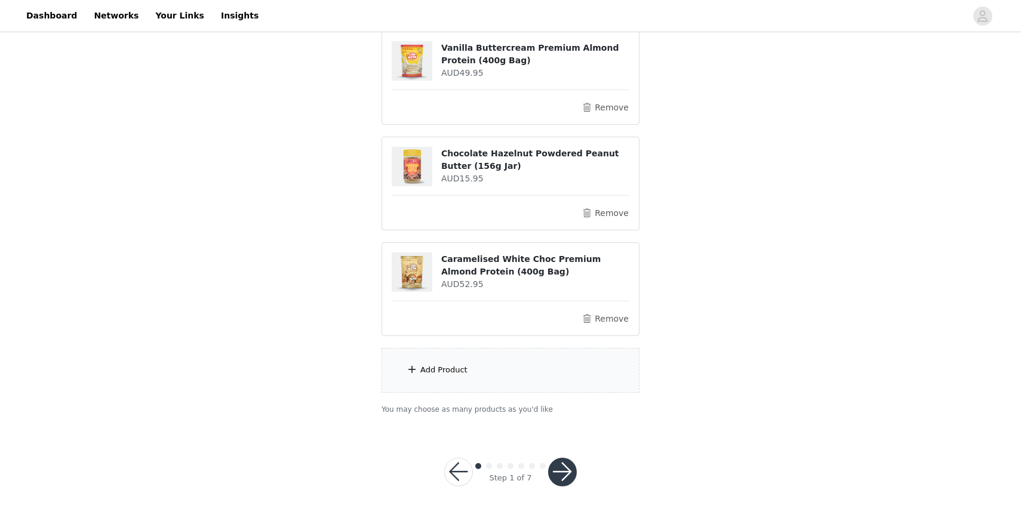
scroll to position [178, 0]
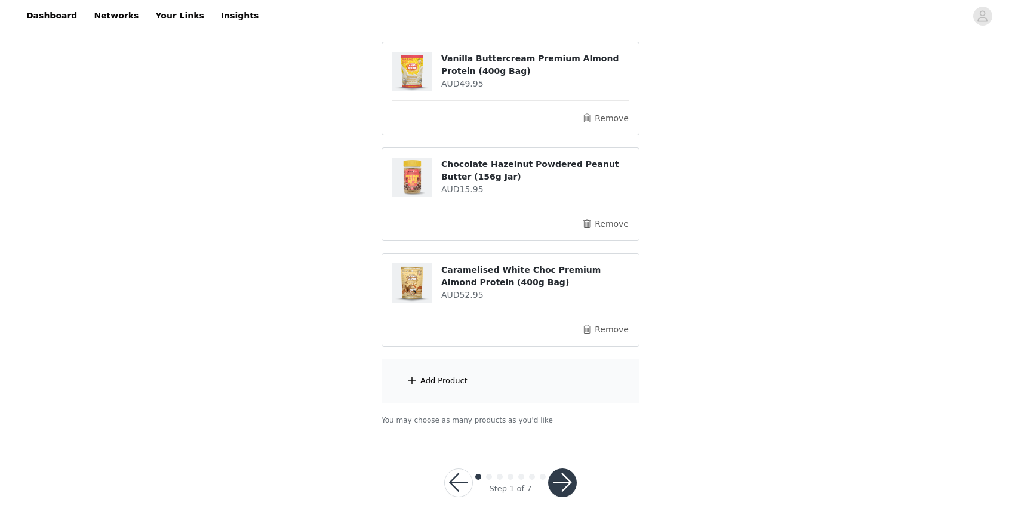
click at [435, 375] on div "Add Product" at bounding box center [443, 381] width 47 height 12
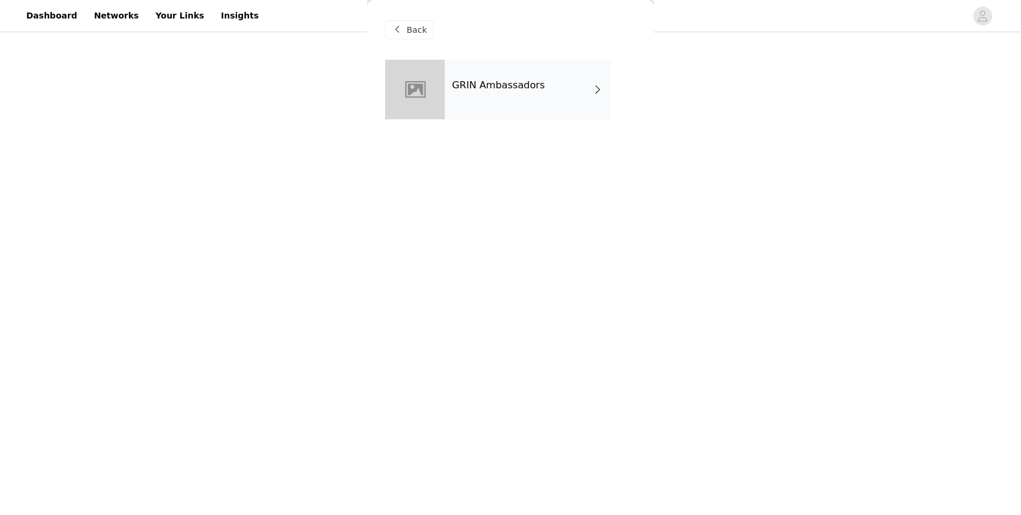
scroll to position [115, 0]
click at [525, 85] on h4 "GRIN Ambassadors" at bounding box center [498, 85] width 93 height 11
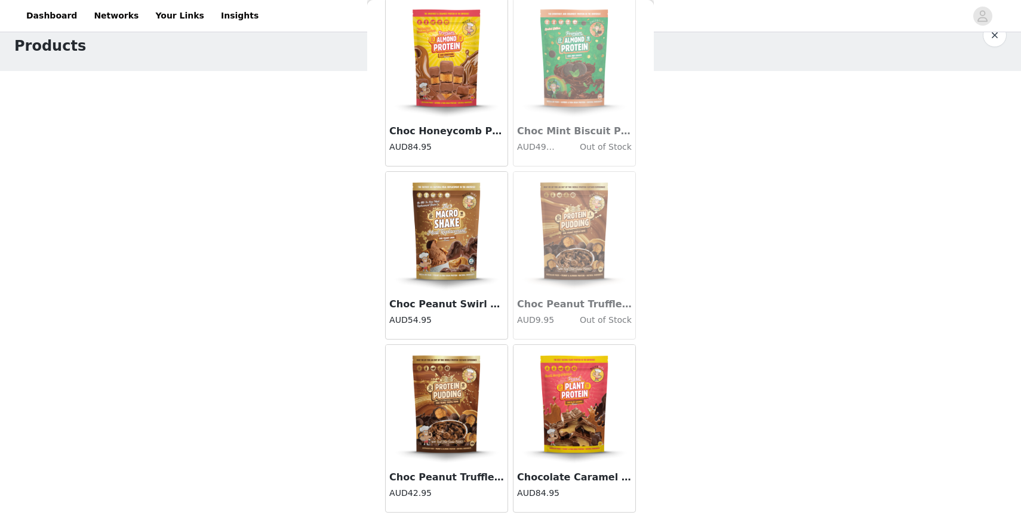
scroll to position [1311, 0]
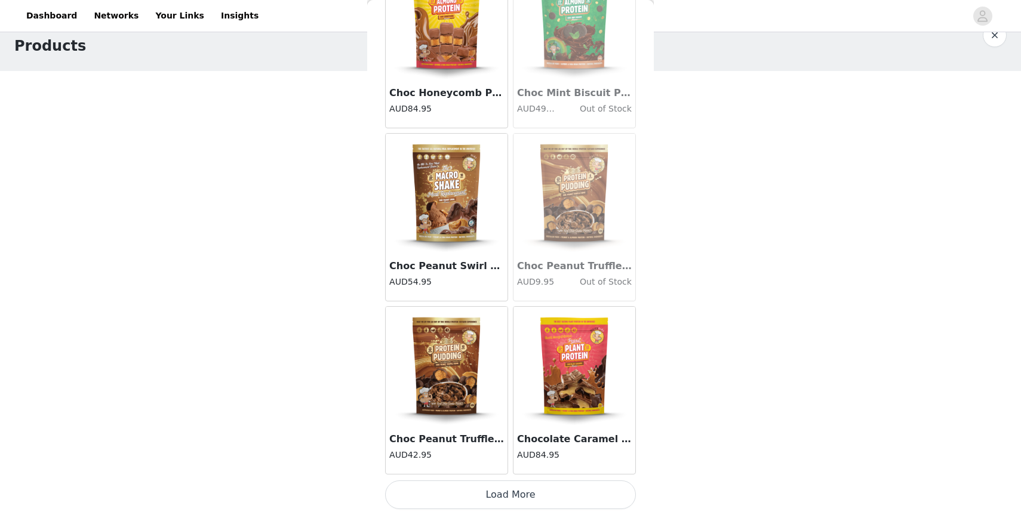
click at [506, 488] on button "Load More" at bounding box center [510, 494] width 251 height 29
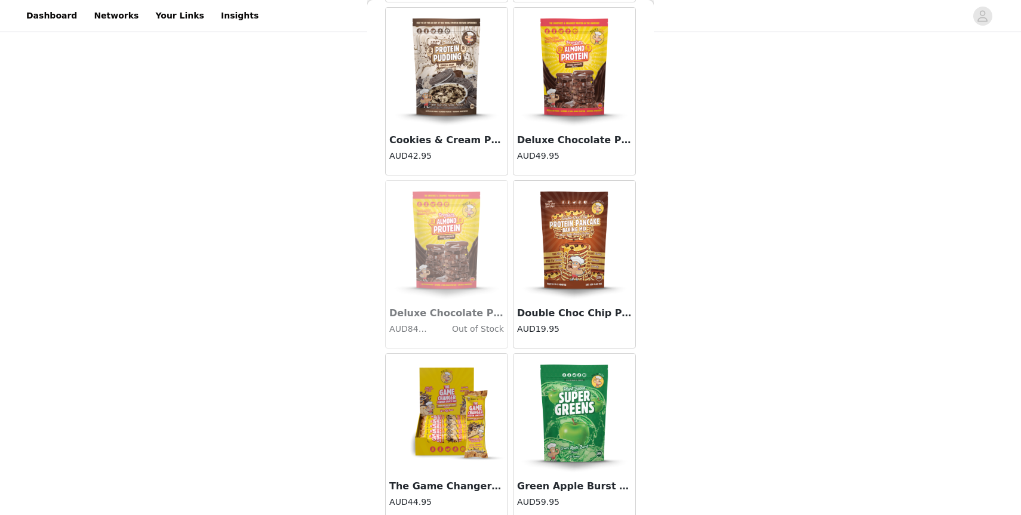
scroll to position [3042, 0]
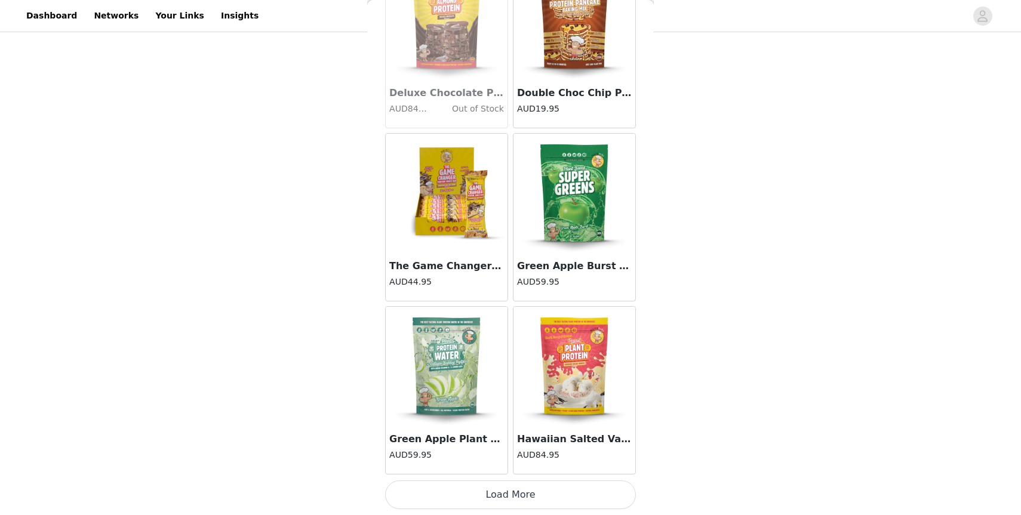
click at [520, 488] on button "Load More" at bounding box center [510, 494] width 251 height 29
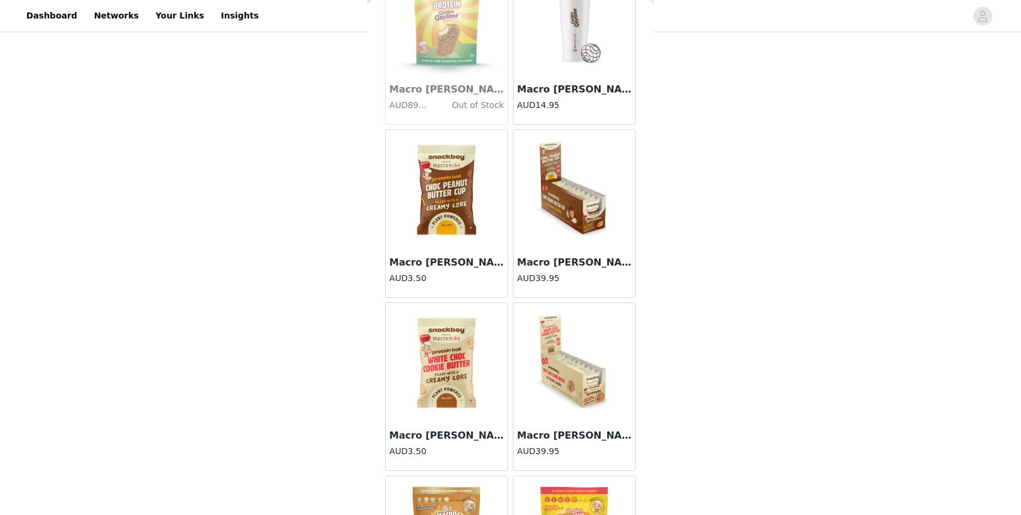
scroll to position [4773, 0]
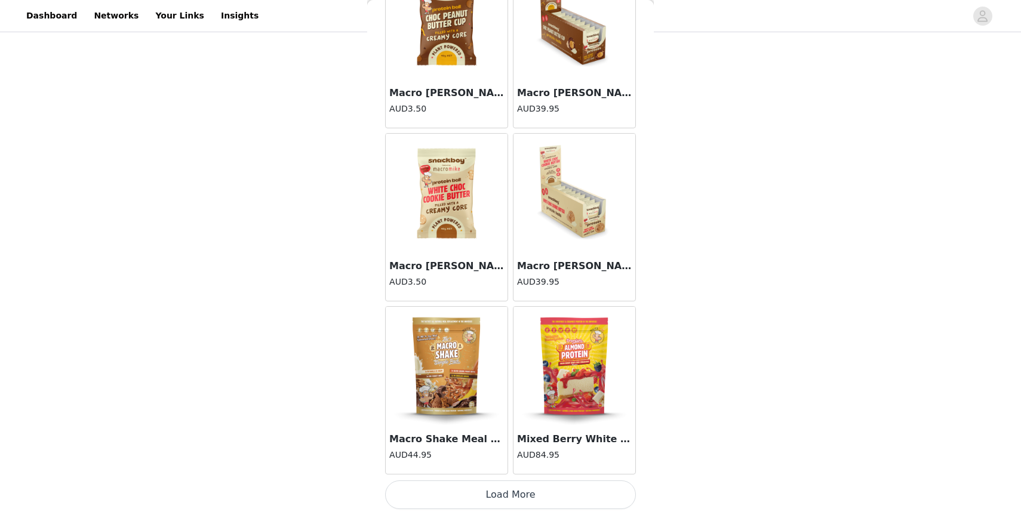
click at [520, 488] on button "Load More" at bounding box center [510, 494] width 251 height 29
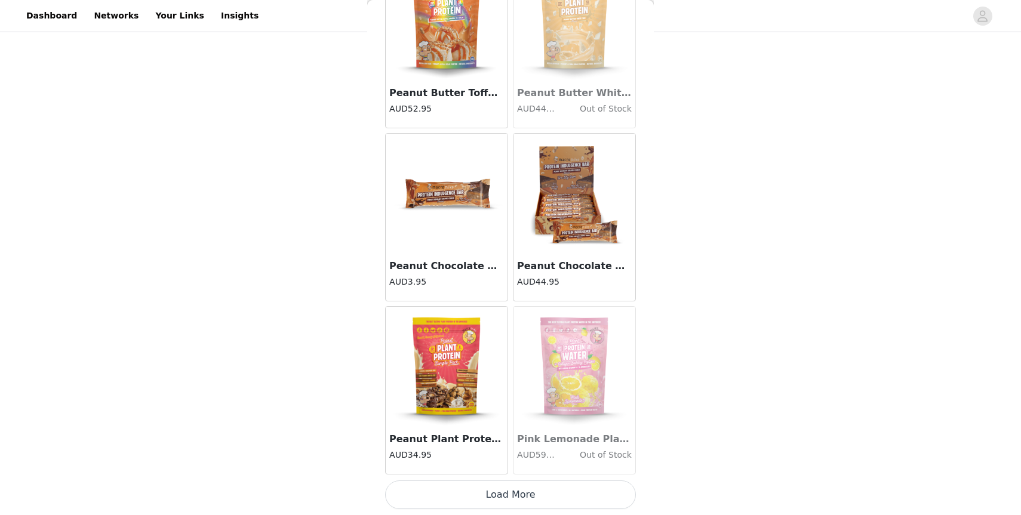
click at [501, 499] on button "Load More" at bounding box center [510, 494] width 251 height 29
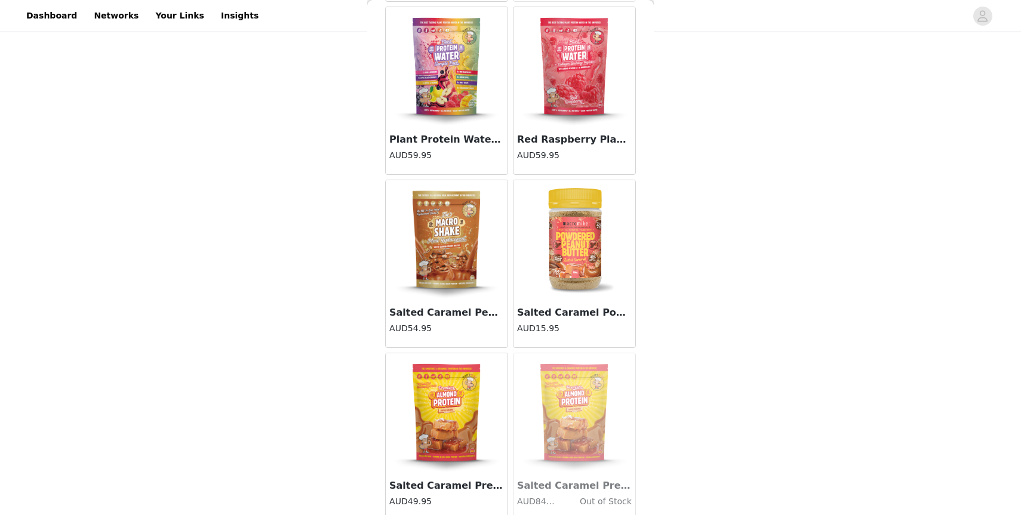
scroll to position [7030, 0]
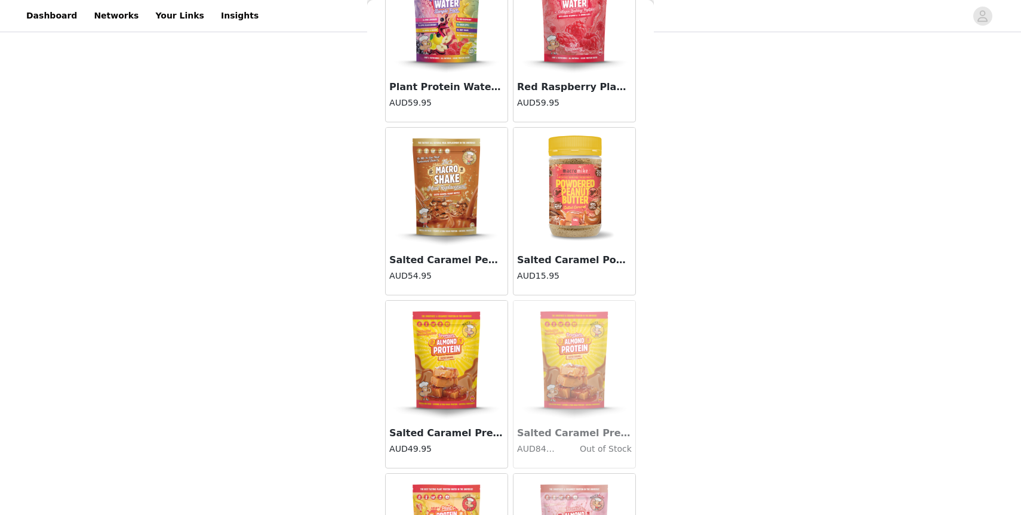
click at [560, 204] on img at bounding box center [574, 187] width 119 height 119
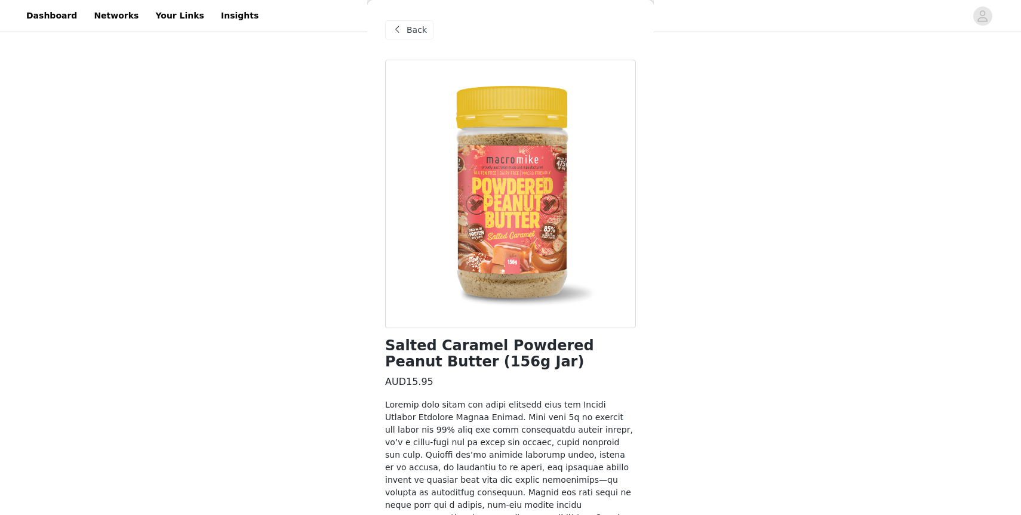
scroll to position [172, 0]
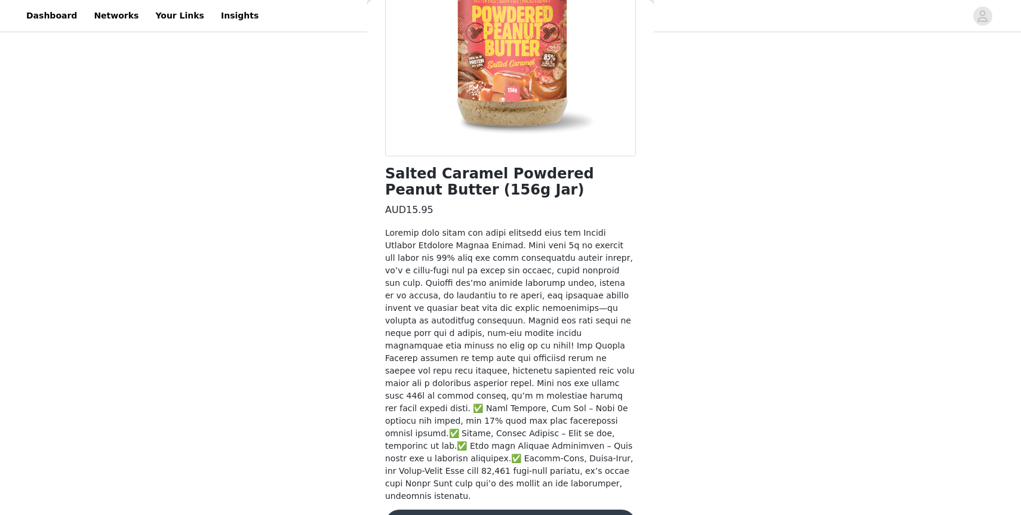
click at [509, 510] on button "Add Product" at bounding box center [510, 524] width 251 height 29
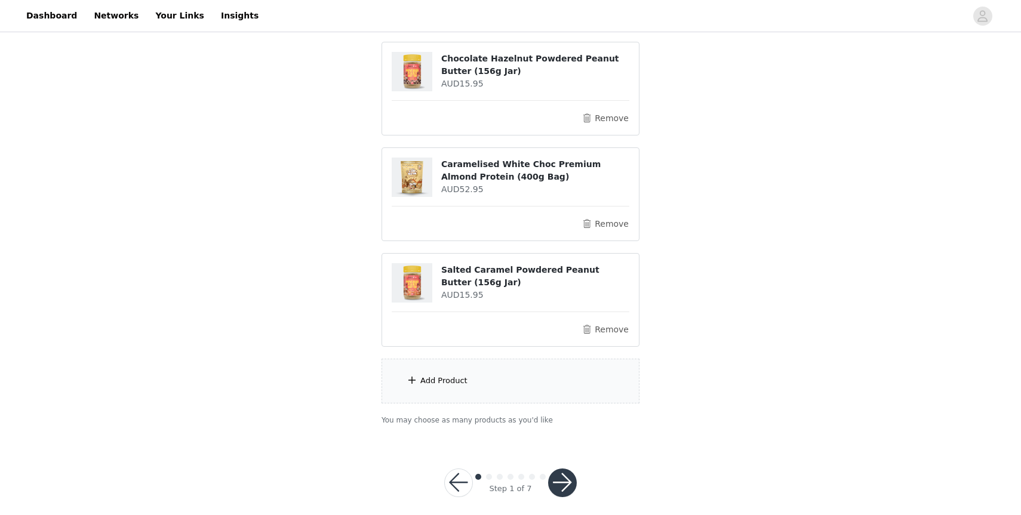
click at [554, 473] on button "button" at bounding box center [562, 483] width 29 height 29
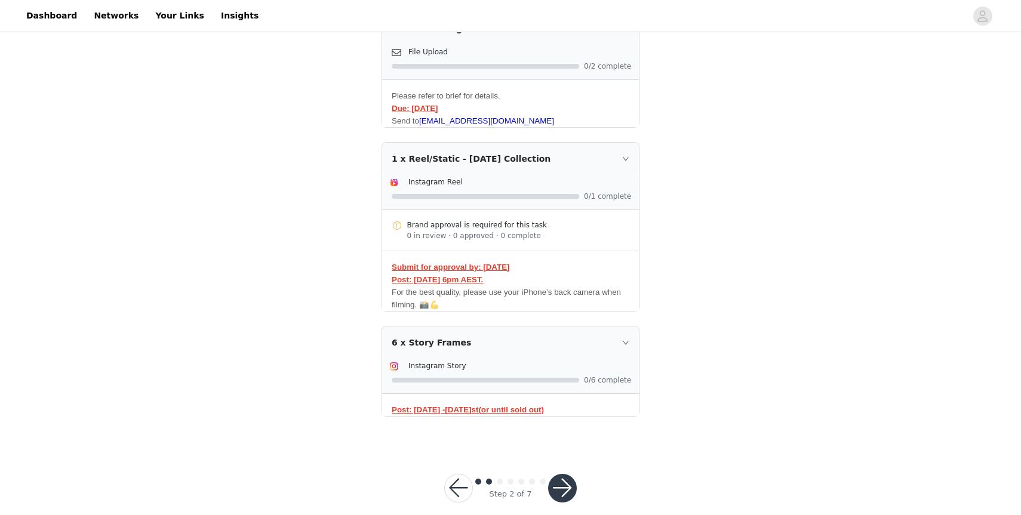
scroll to position [289, 0]
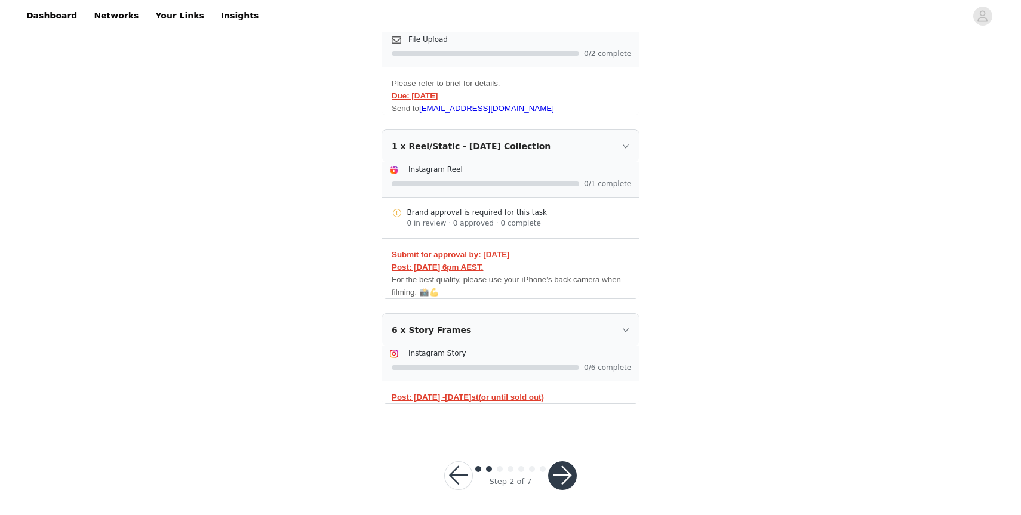
click at [570, 481] on button "button" at bounding box center [562, 475] width 29 height 29
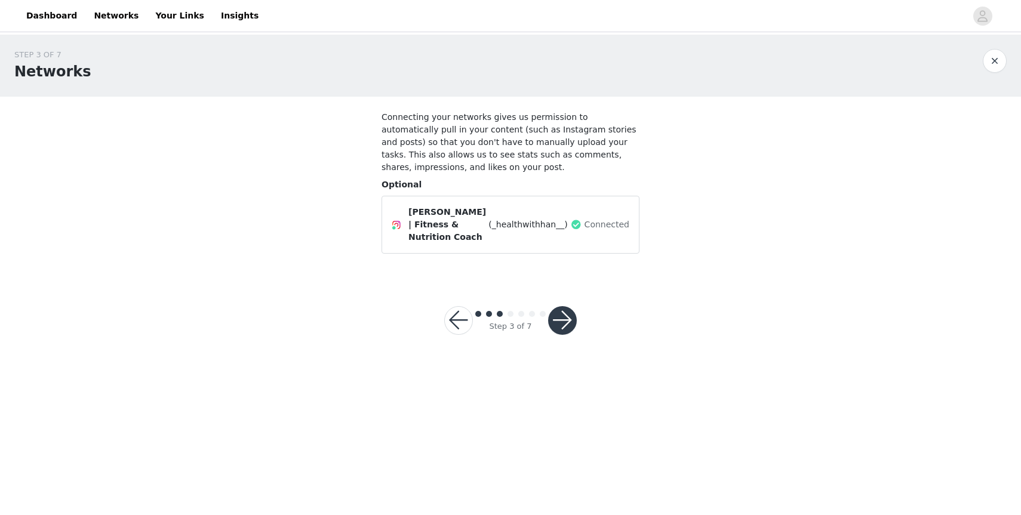
click at [562, 319] on button "button" at bounding box center [562, 320] width 29 height 29
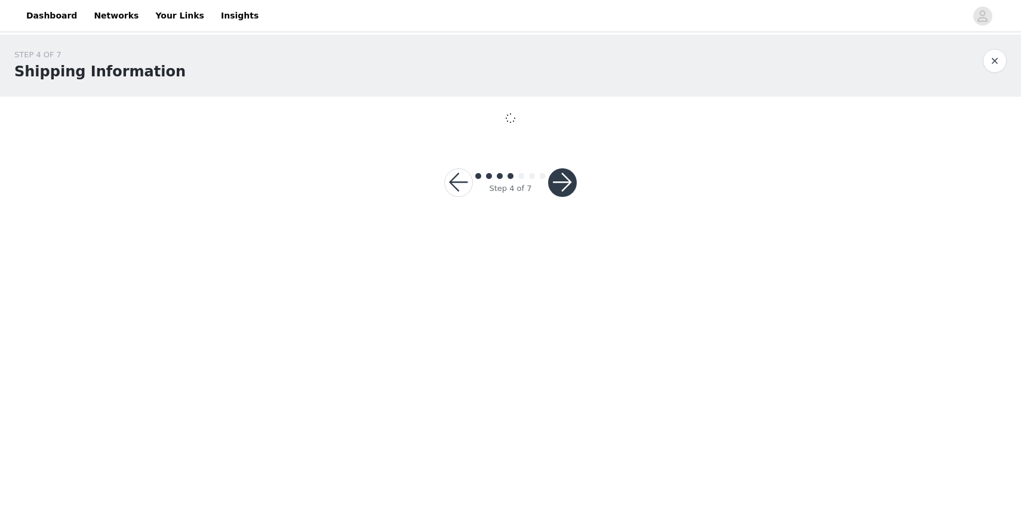
click at [563, 181] on button "button" at bounding box center [562, 182] width 29 height 29
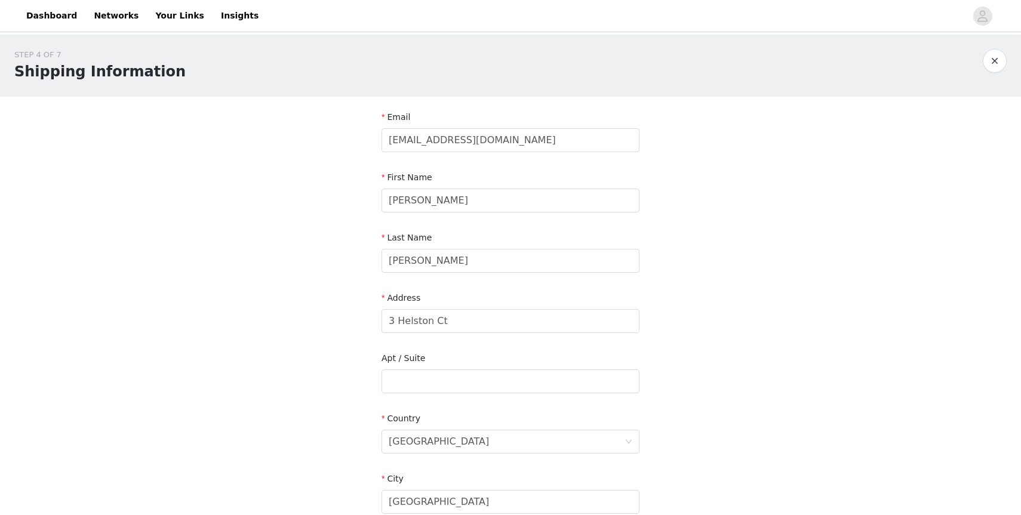
scroll to position [298, 0]
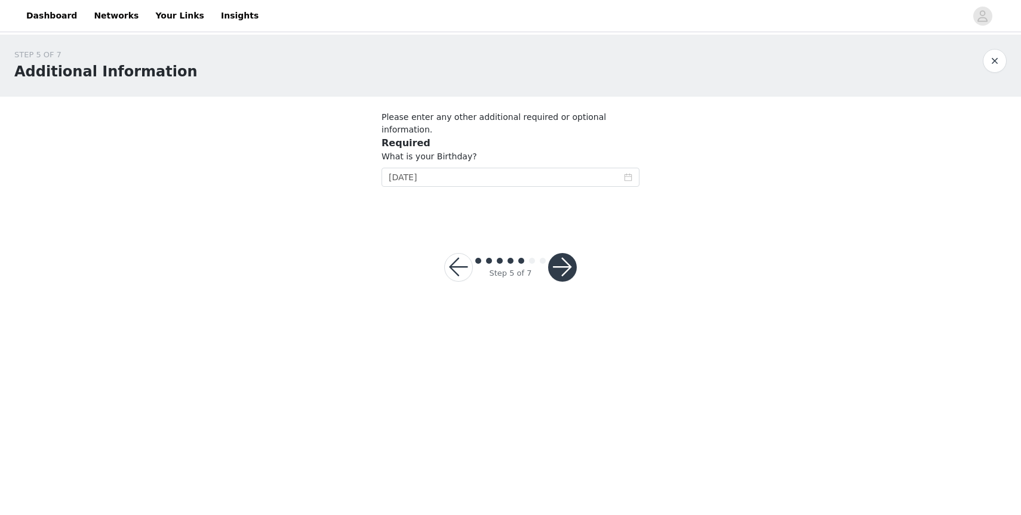
click at [557, 253] on button "button" at bounding box center [562, 267] width 29 height 29
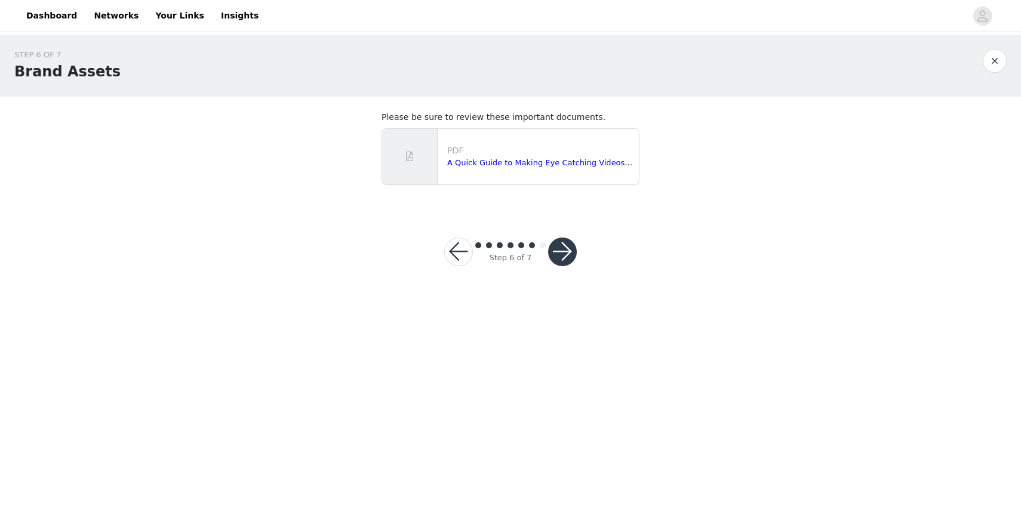
click at [569, 251] on button "button" at bounding box center [562, 252] width 29 height 29
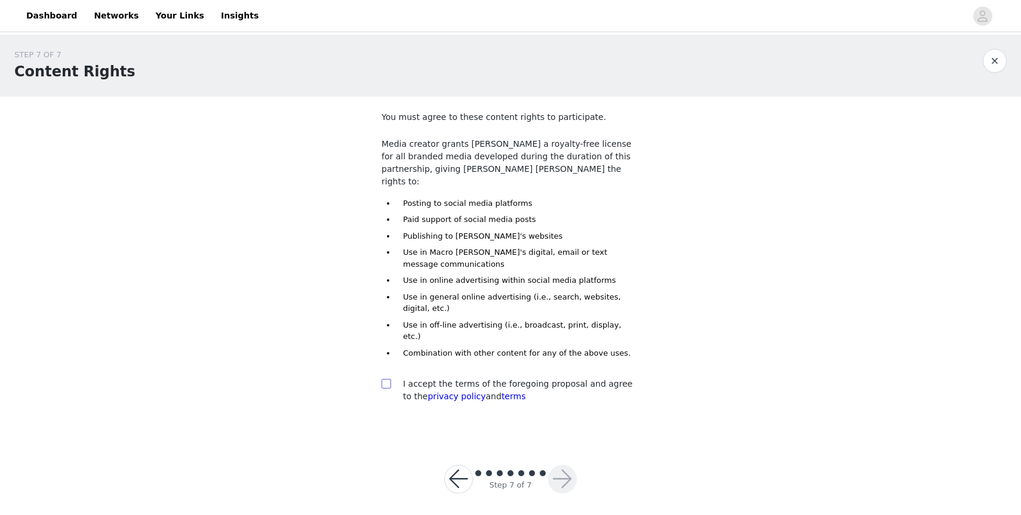
click at [390, 379] on span at bounding box center [386, 384] width 10 height 10
click at [390, 379] on input "checkbox" at bounding box center [385, 383] width 8 height 8
checkbox input "true"
click at [556, 465] on button "button" at bounding box center [562, 479] width 29 height 29
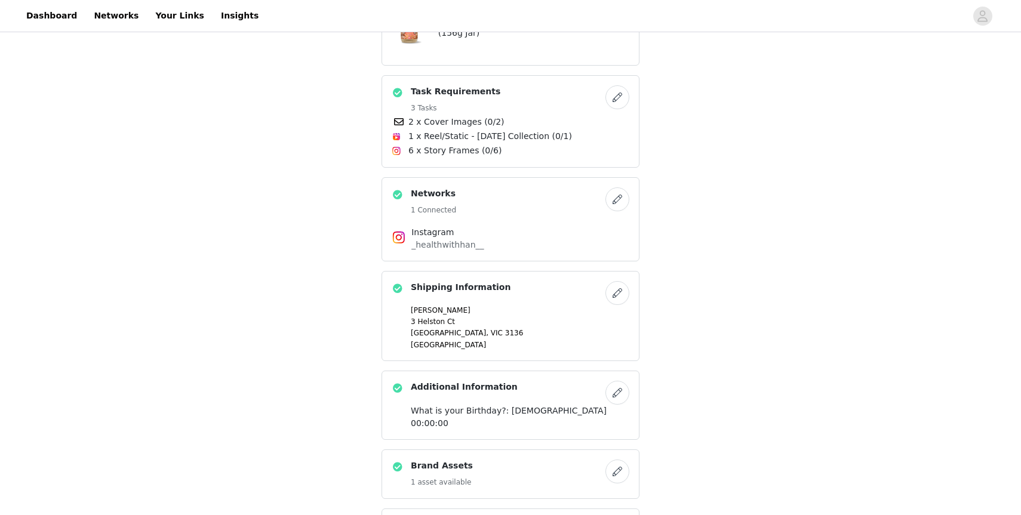
scroll to position [771, 0]
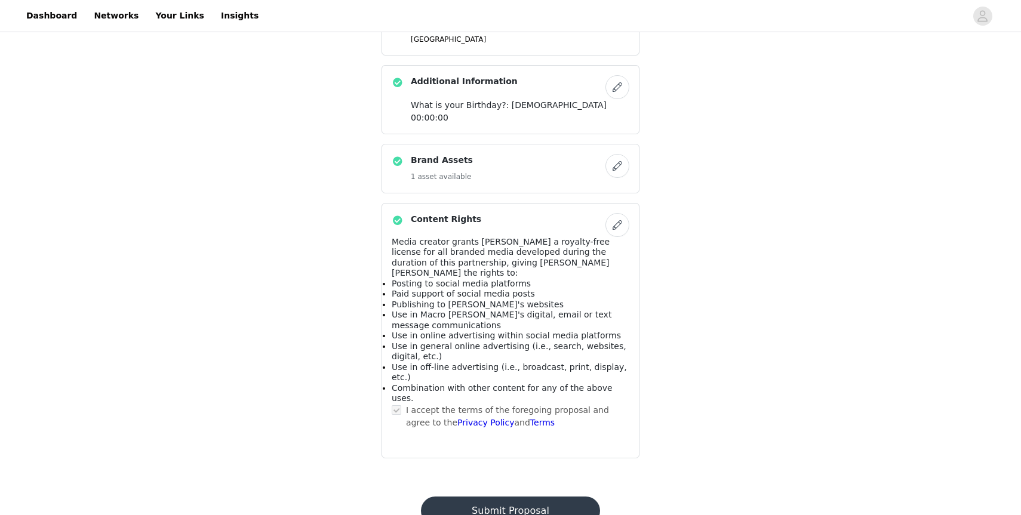
click at [523, 497] on button "Submit Proposal" at bounding box center [510, 511] width 178 height 29
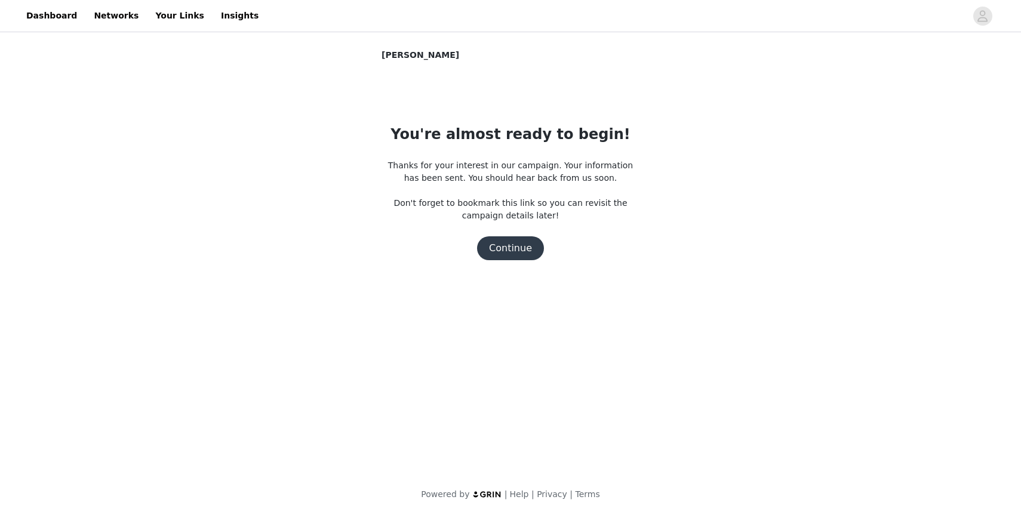
click at [514, 251] on button "Continue" at bounding box center [510, 248] width 67 height 24
